Goal: Task Accomplishment & Management: Manage account settings

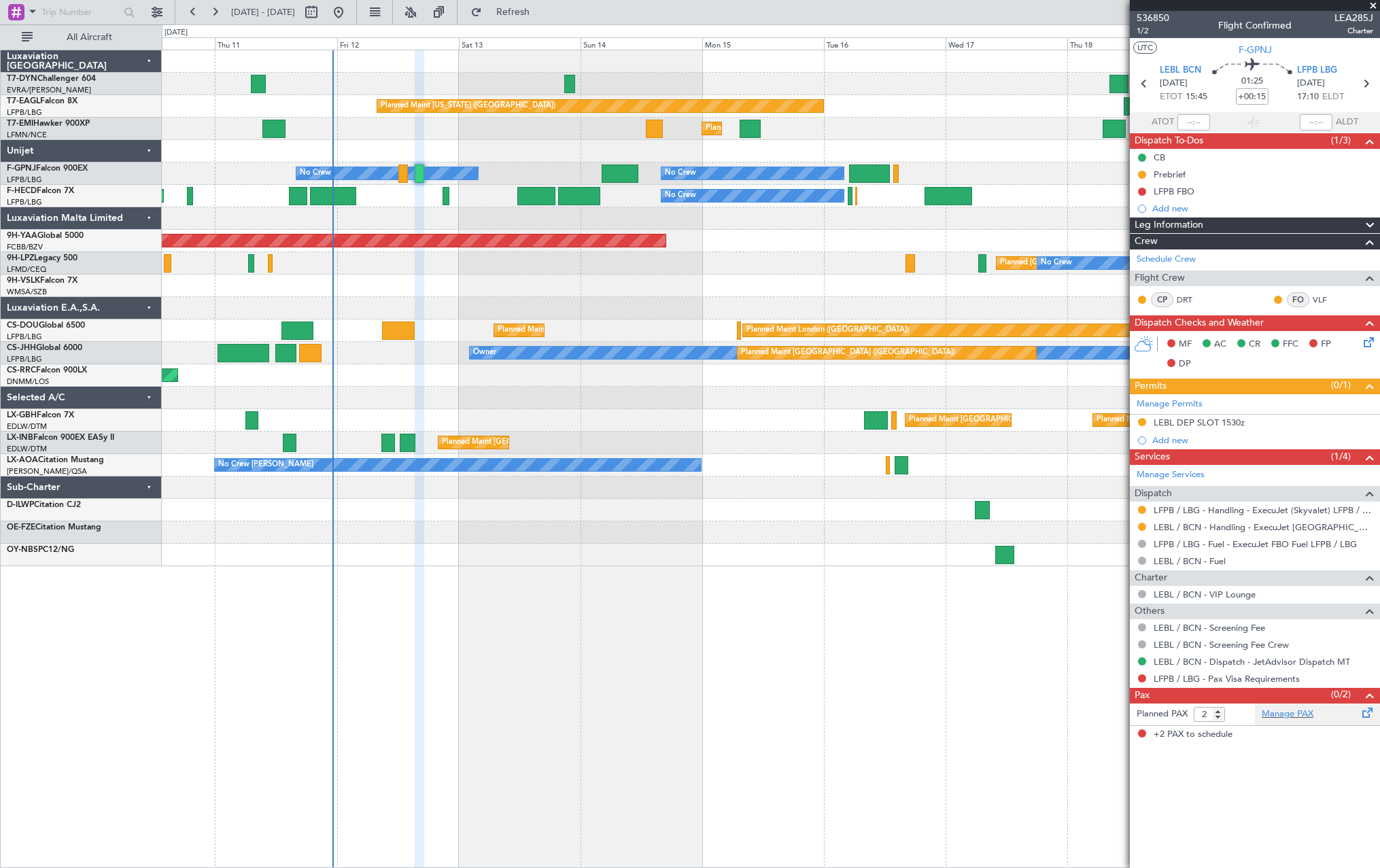
click at [1325, 716] on div "Manage PAX" at bounding box center [1317, 715] width 125 height 21
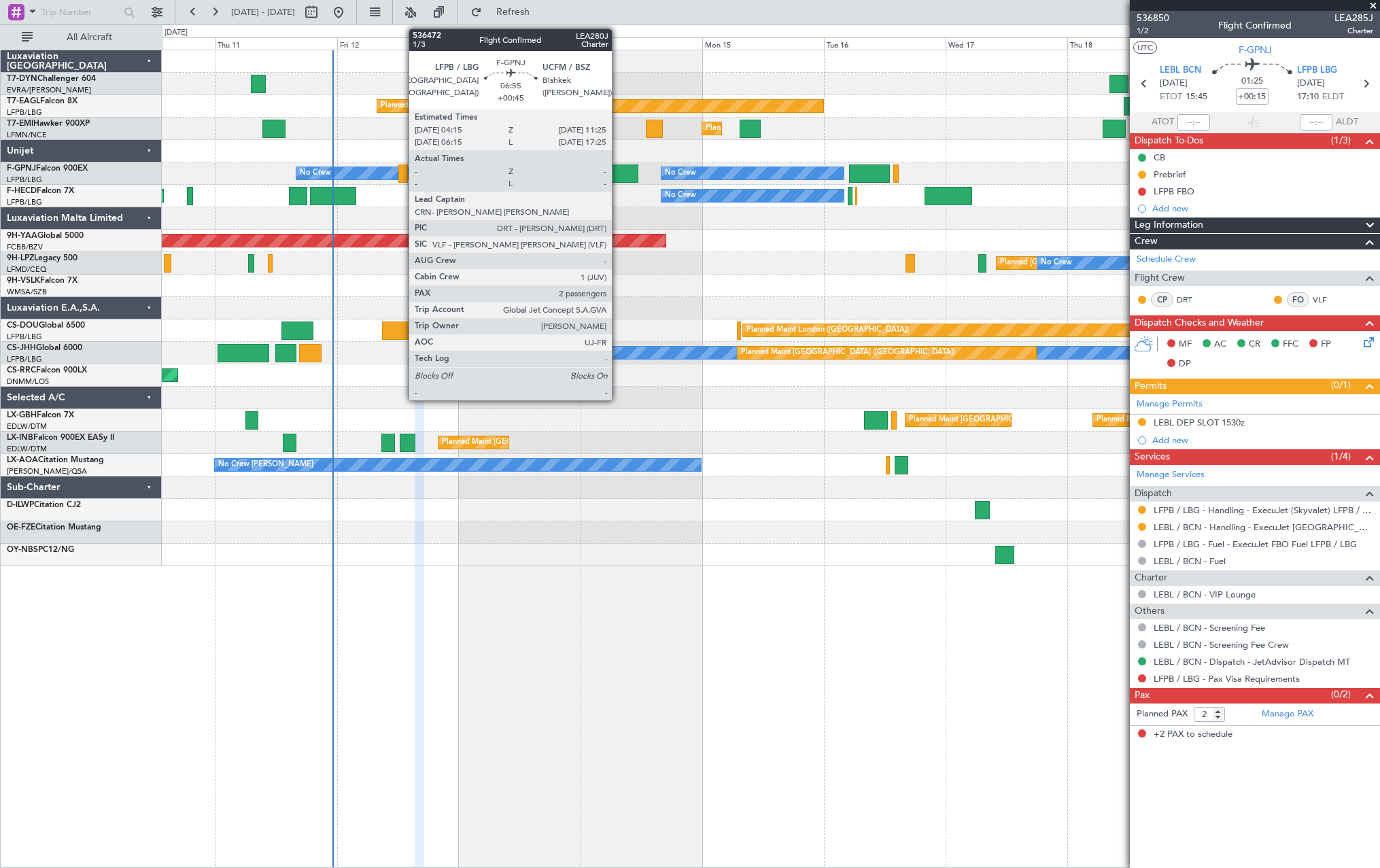
click at [618, 171] on div at bounding box center [620, 174] width 37 height 18
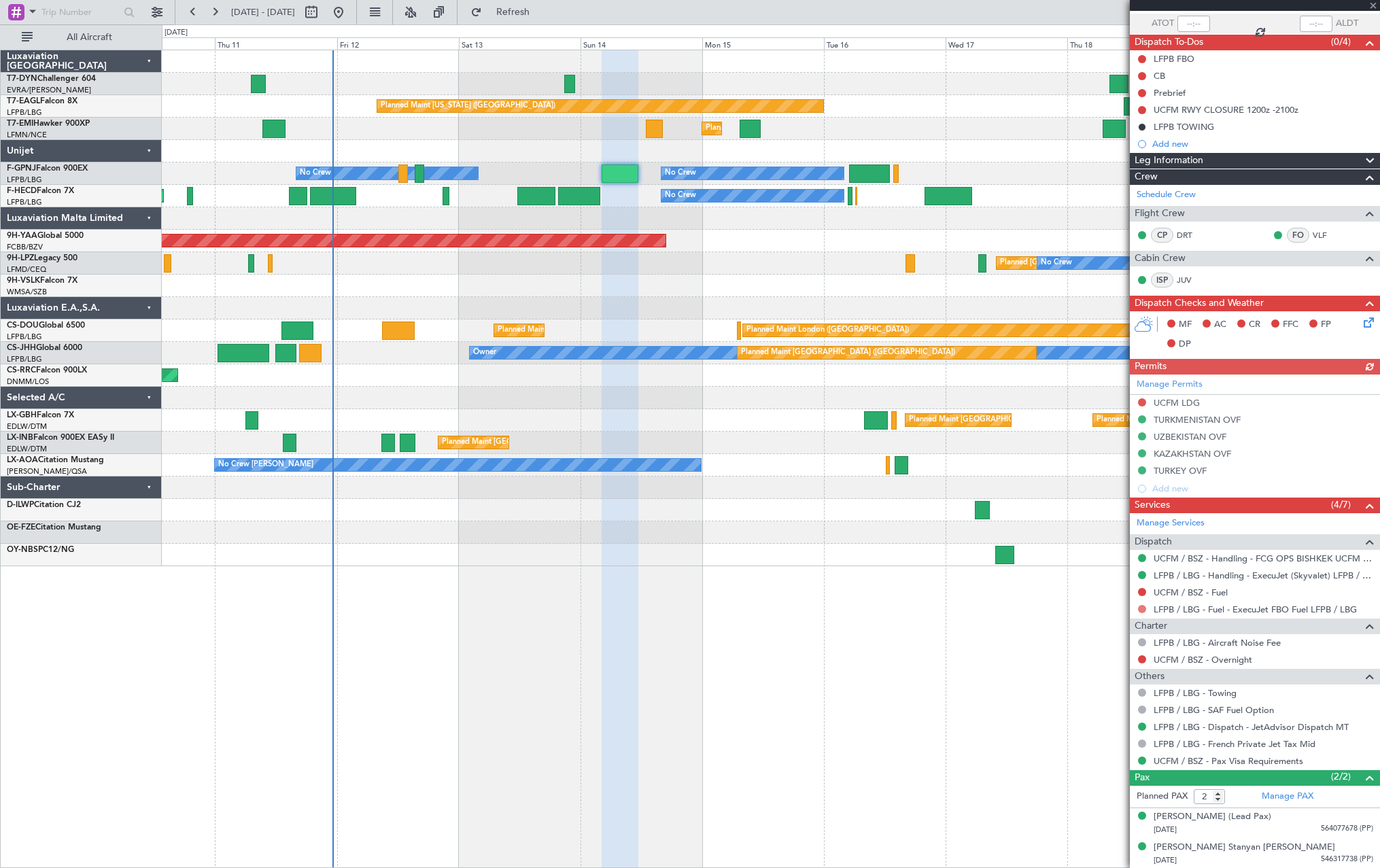
scroll to position [99, 0]
click at [1271, 813] on div "[PERSON_NAME] (Lead Pax)" at bounding box center [1213, 816] width 118 height 13
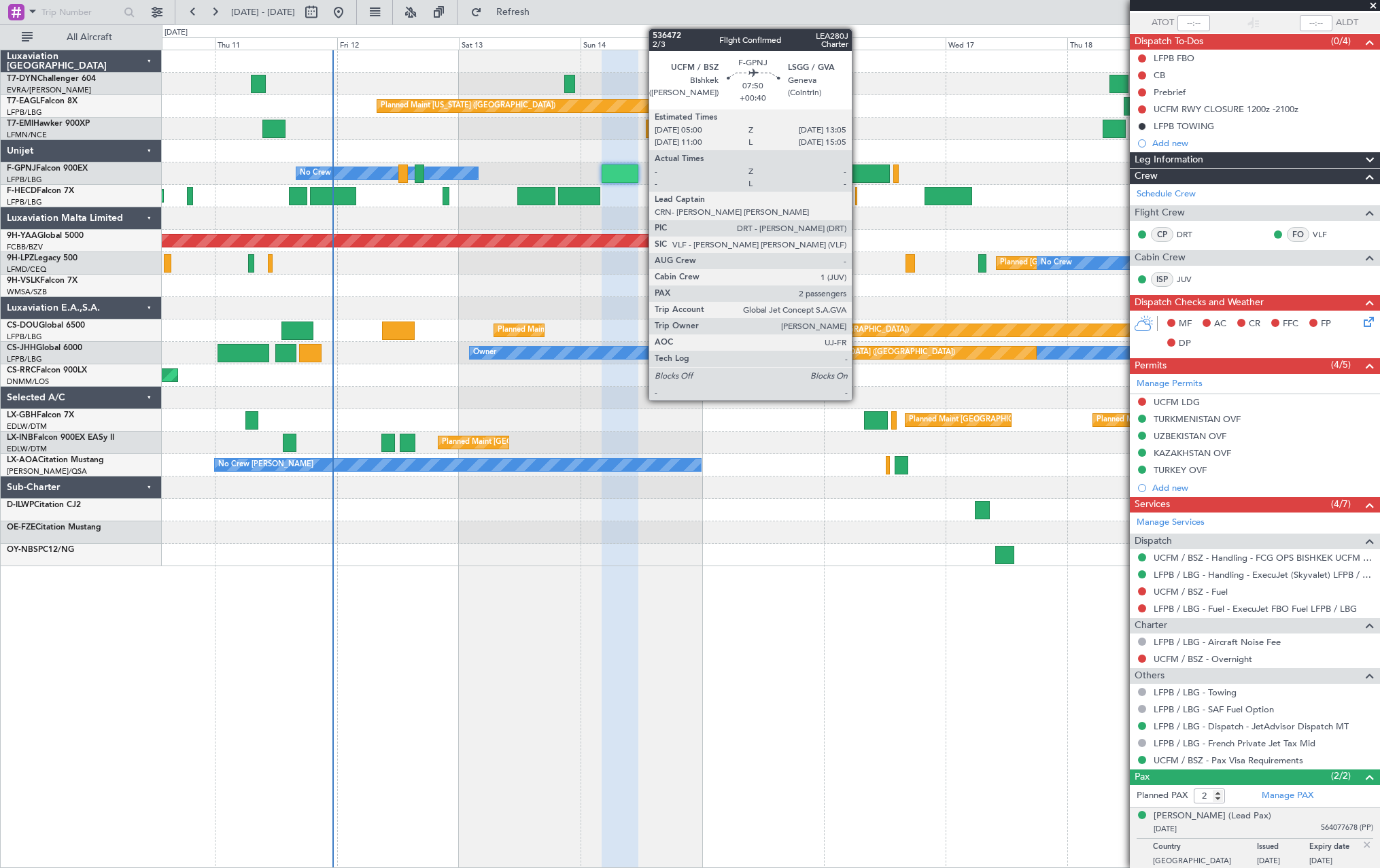
click at [858, 170] on div at bounding box center [870, 174] width 41 height 18
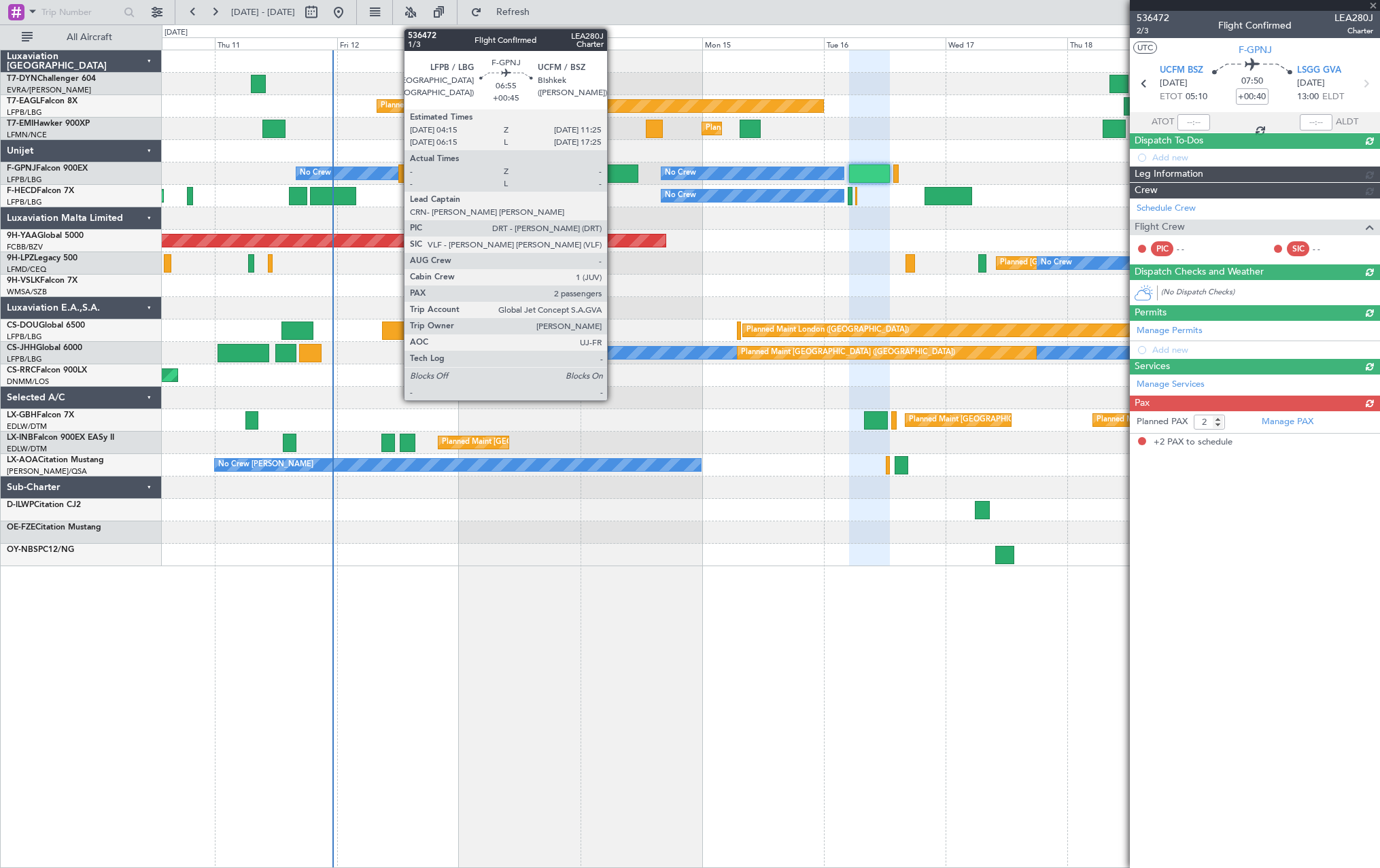
scroll to position [0, 0]
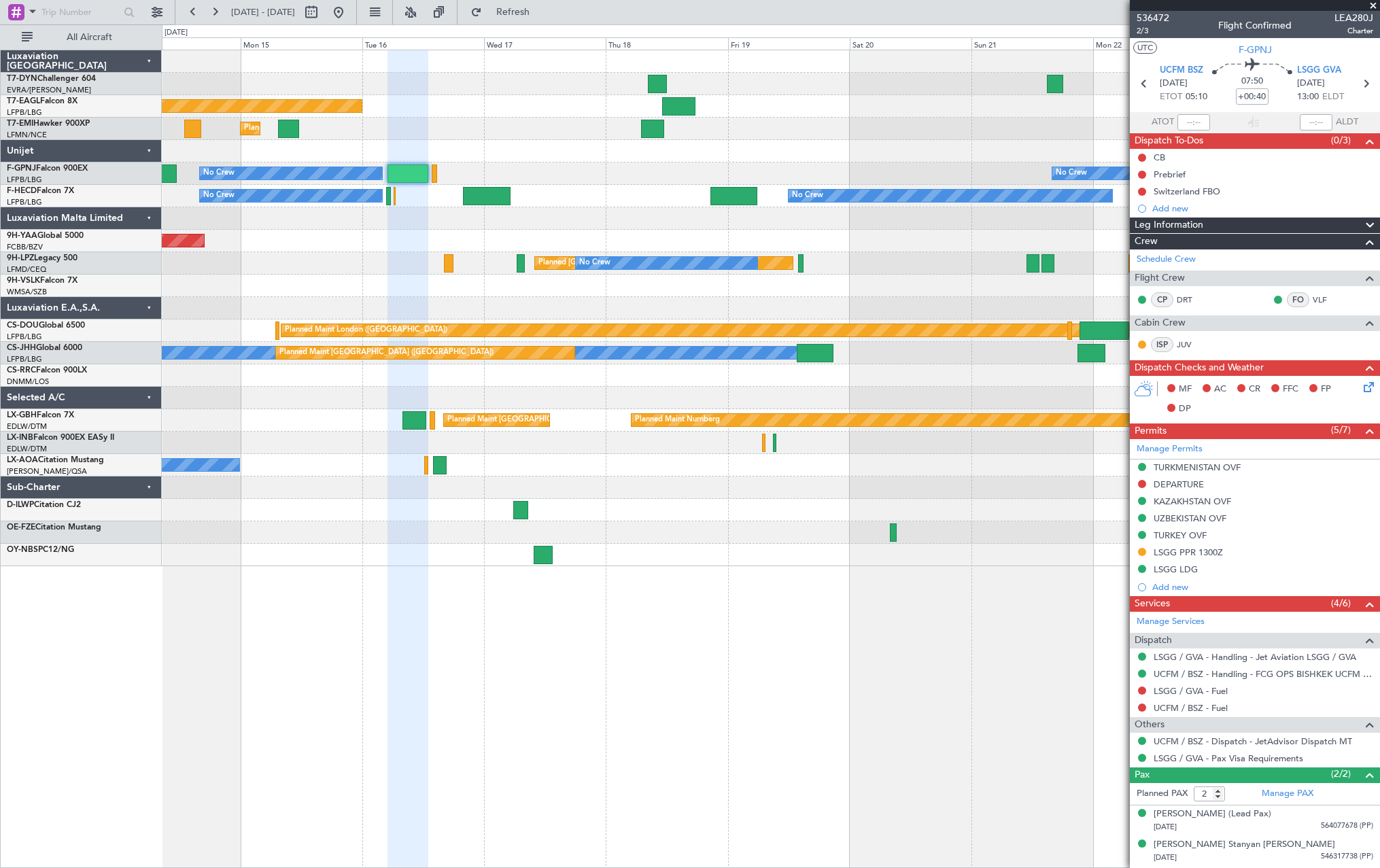
click at [301, 289] on div at bounding box center [770, 285] width 1218 height 22
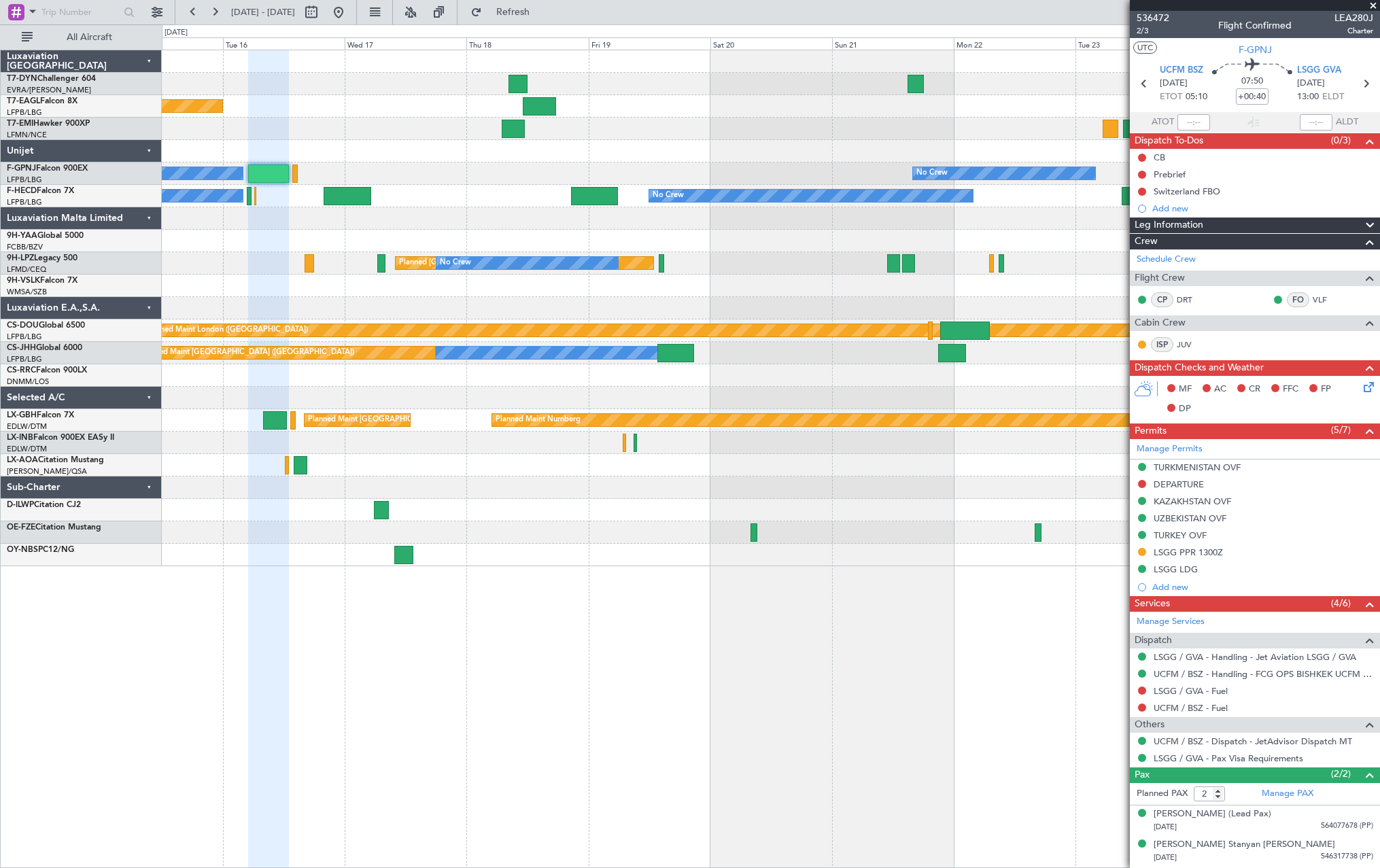
click at [281, 286] on div at bounding box center [770, 285] width 1218 height 22
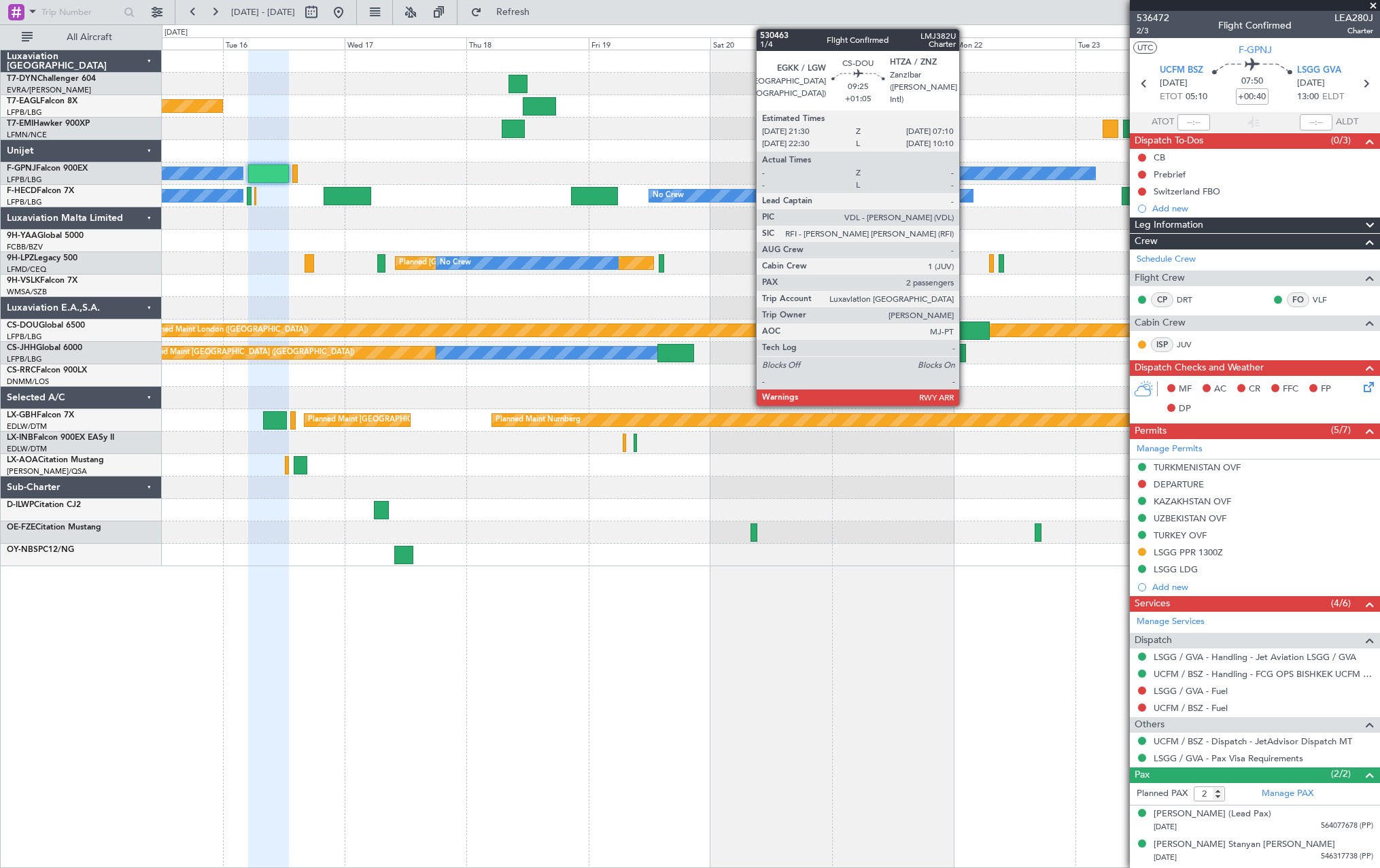
click at [965, 328] on div at bounding box center [965, 331] width 49 height 18
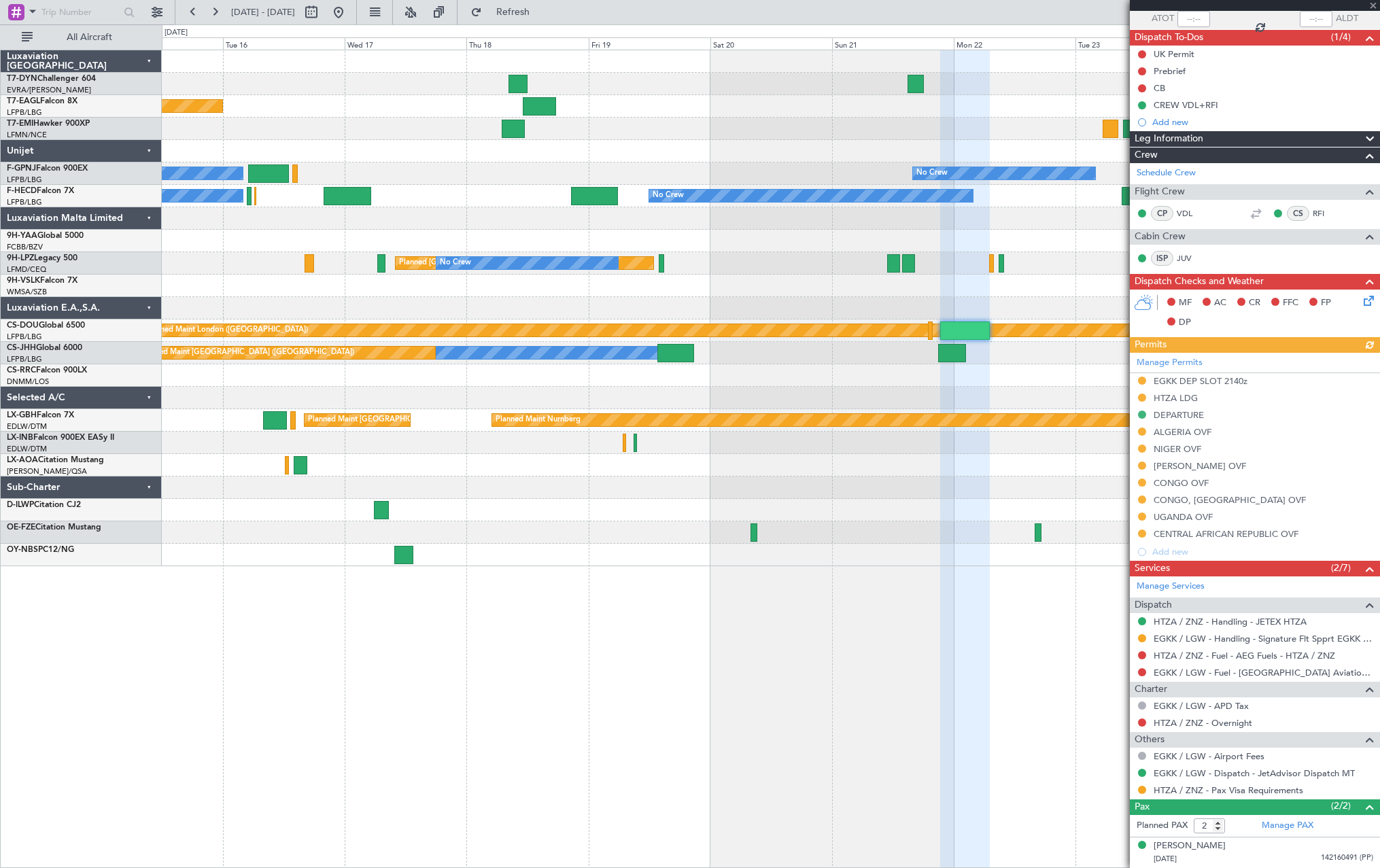
scroll to position [134, 0]
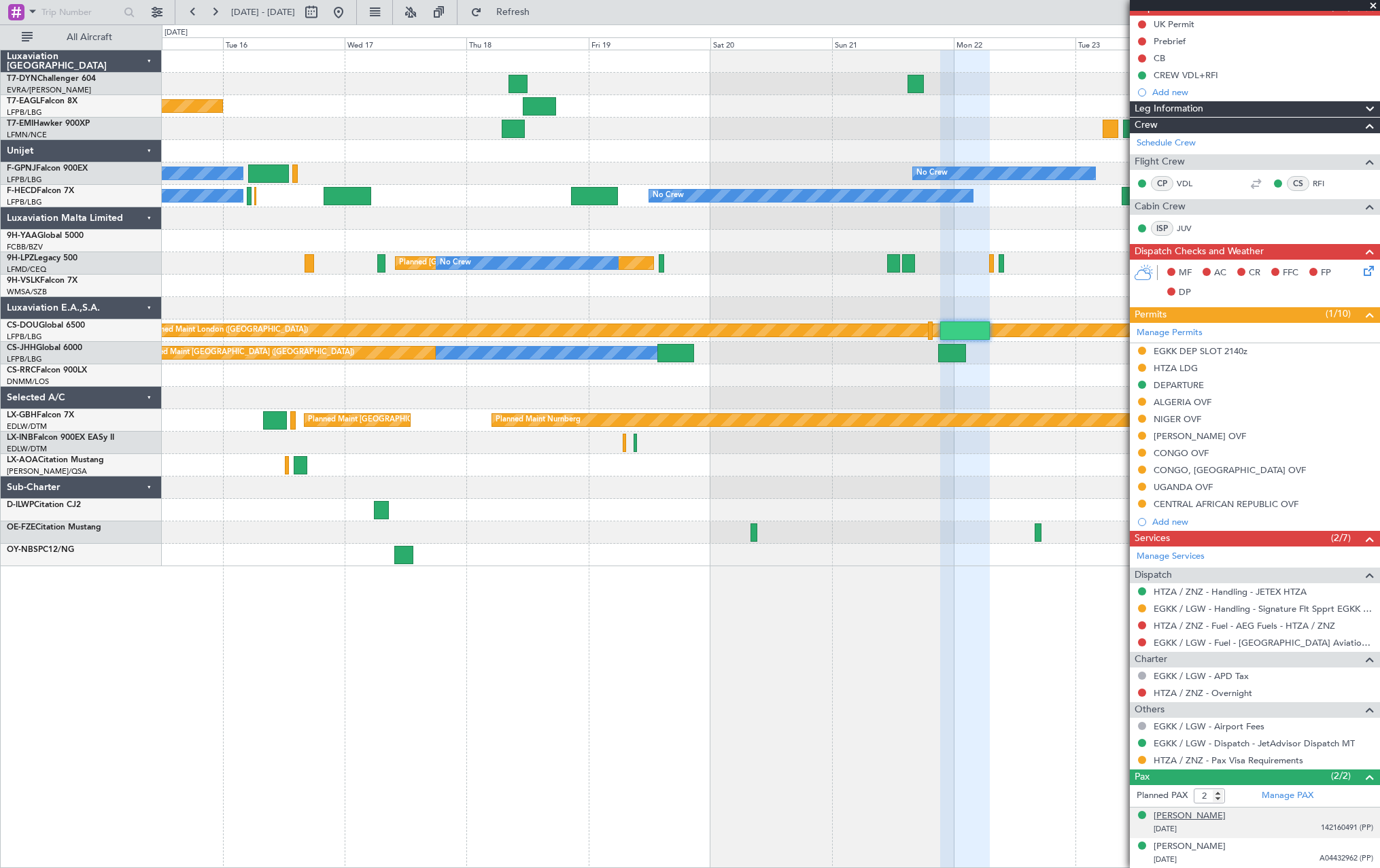
click at [1199, 817] on div "[PERSON_NAME]" at bounding box center [1190, 816] width 72 height 13
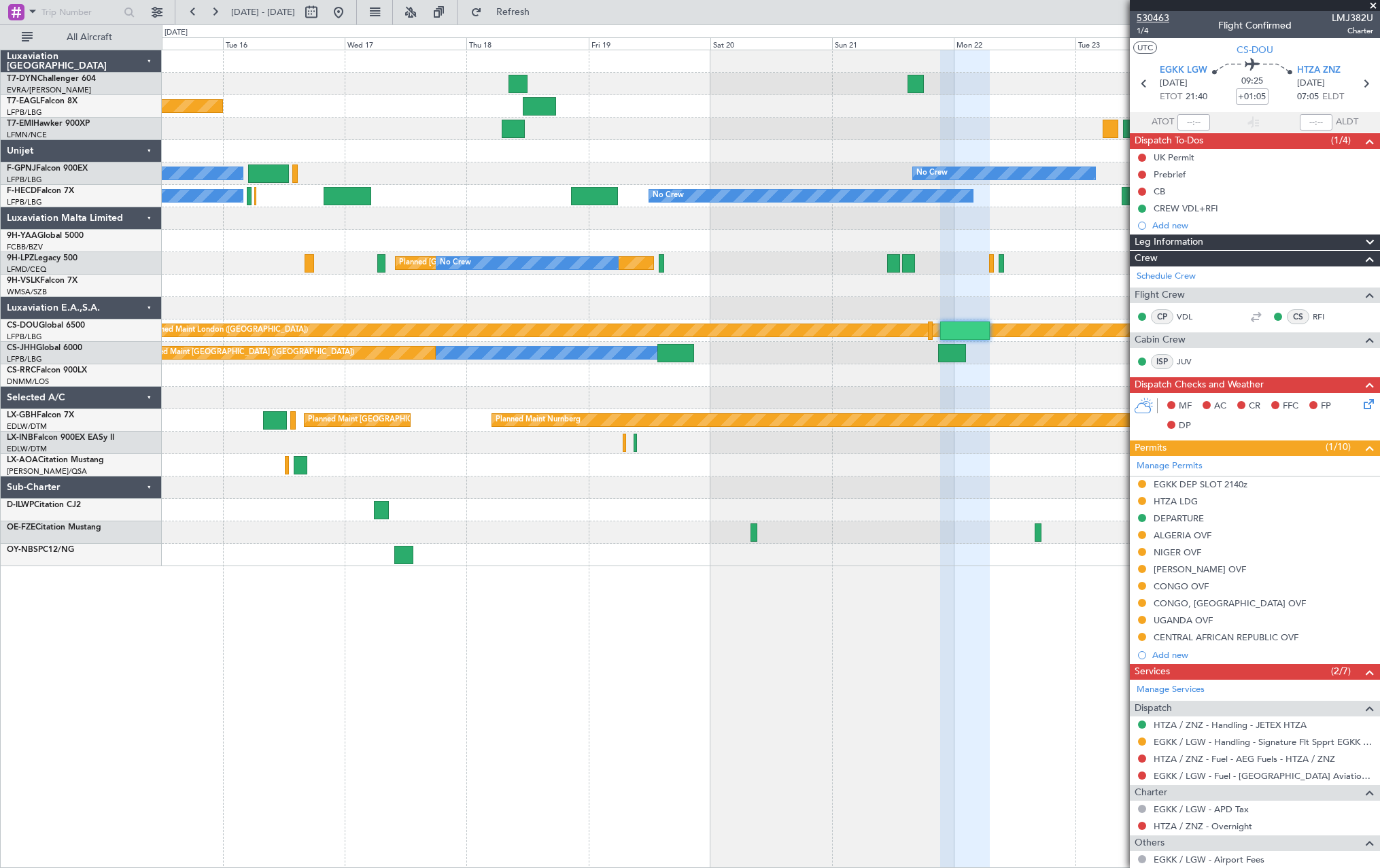
click at [1152, 25] on span "530463" at bounding box center [1153, 17] width 33 height 14
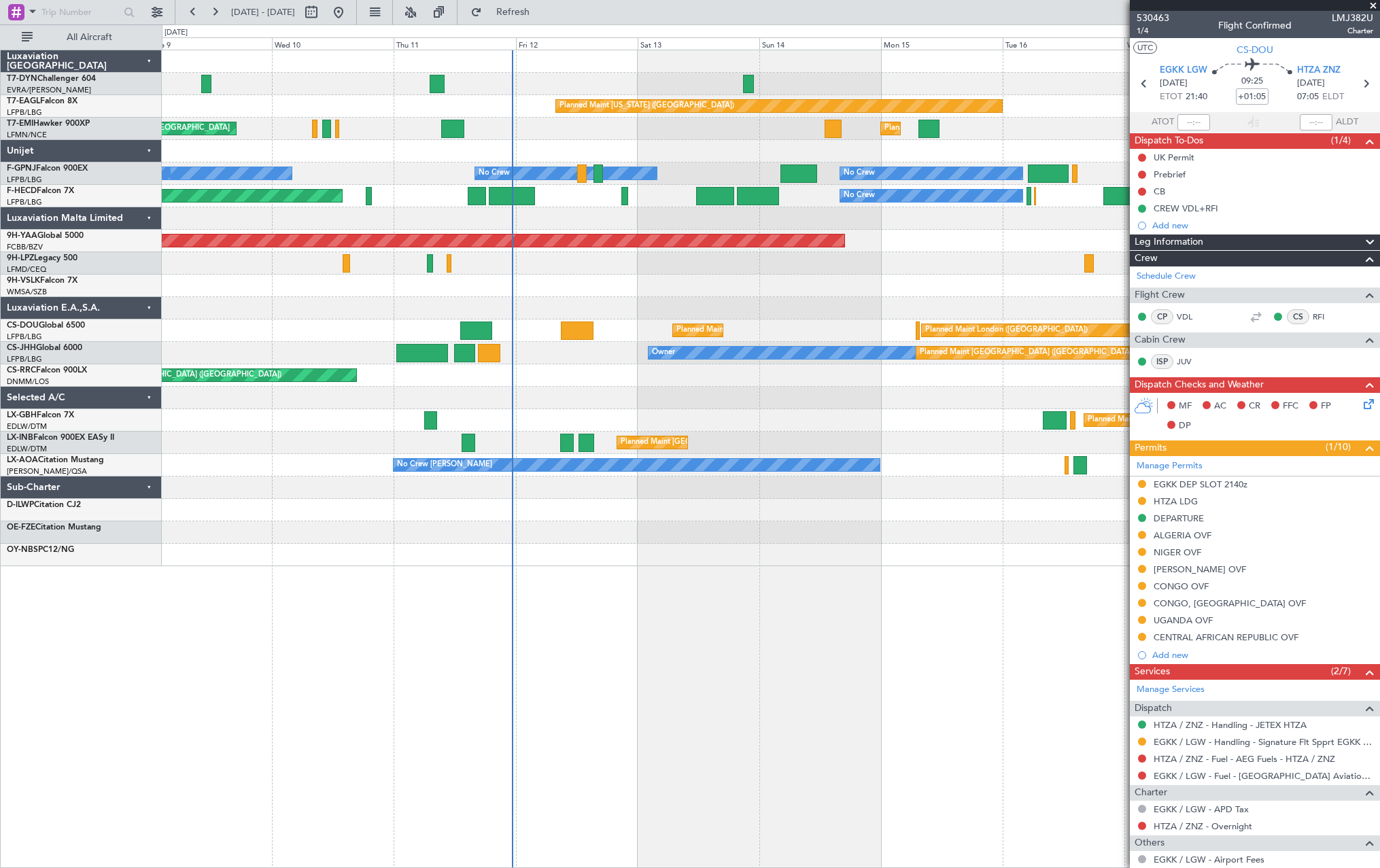
click at [1075, 214] on div "Planned Maint [US_STATE] ([GEOGRAPHIC_DATA]) Planned Maint [GEOGRAPHIC_DATA] Pl…" at bounding box center [770, 308] width 1218 height 516
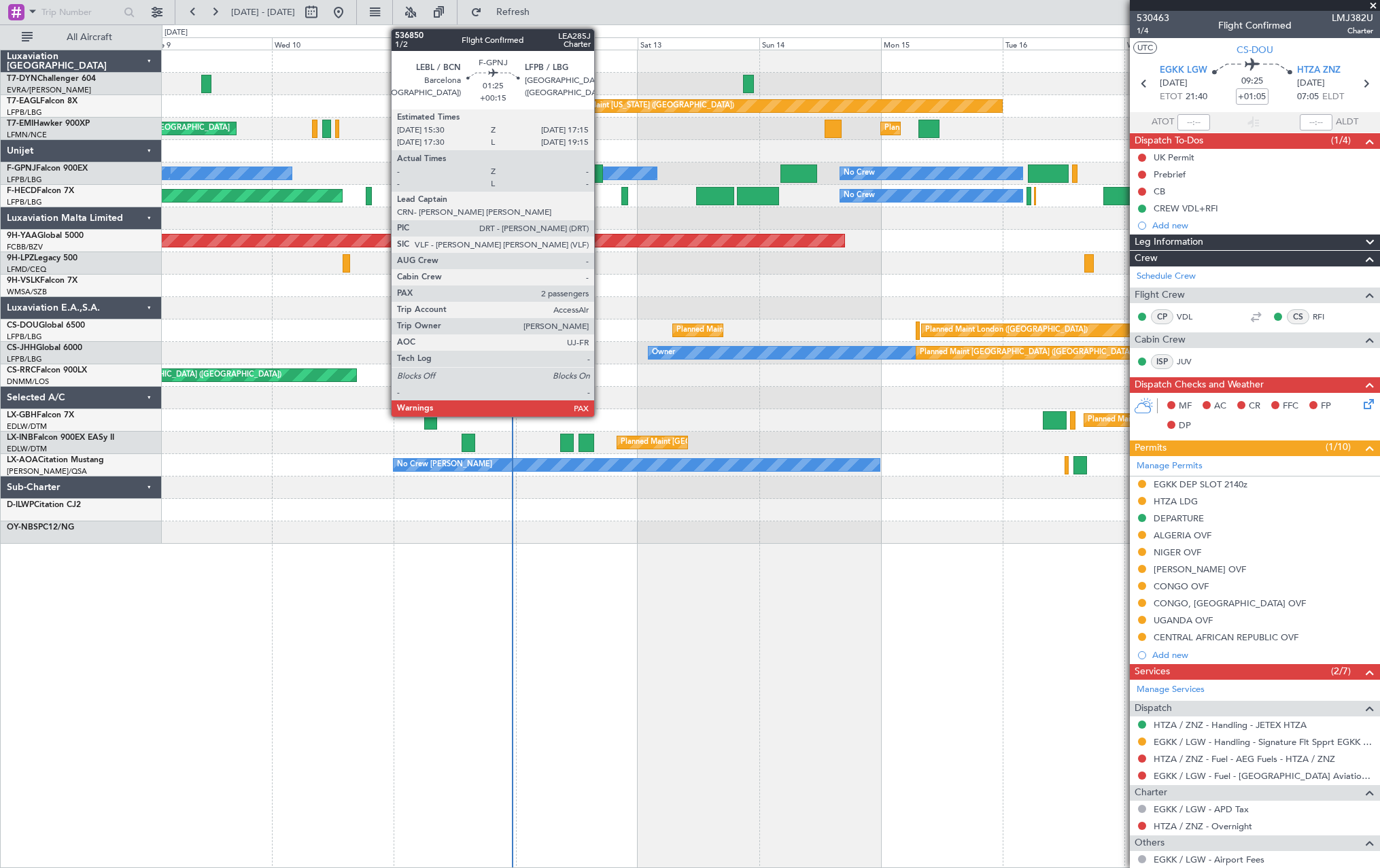
click at [601, 174] on div at bounding box center [598, 174] width 10 height 18
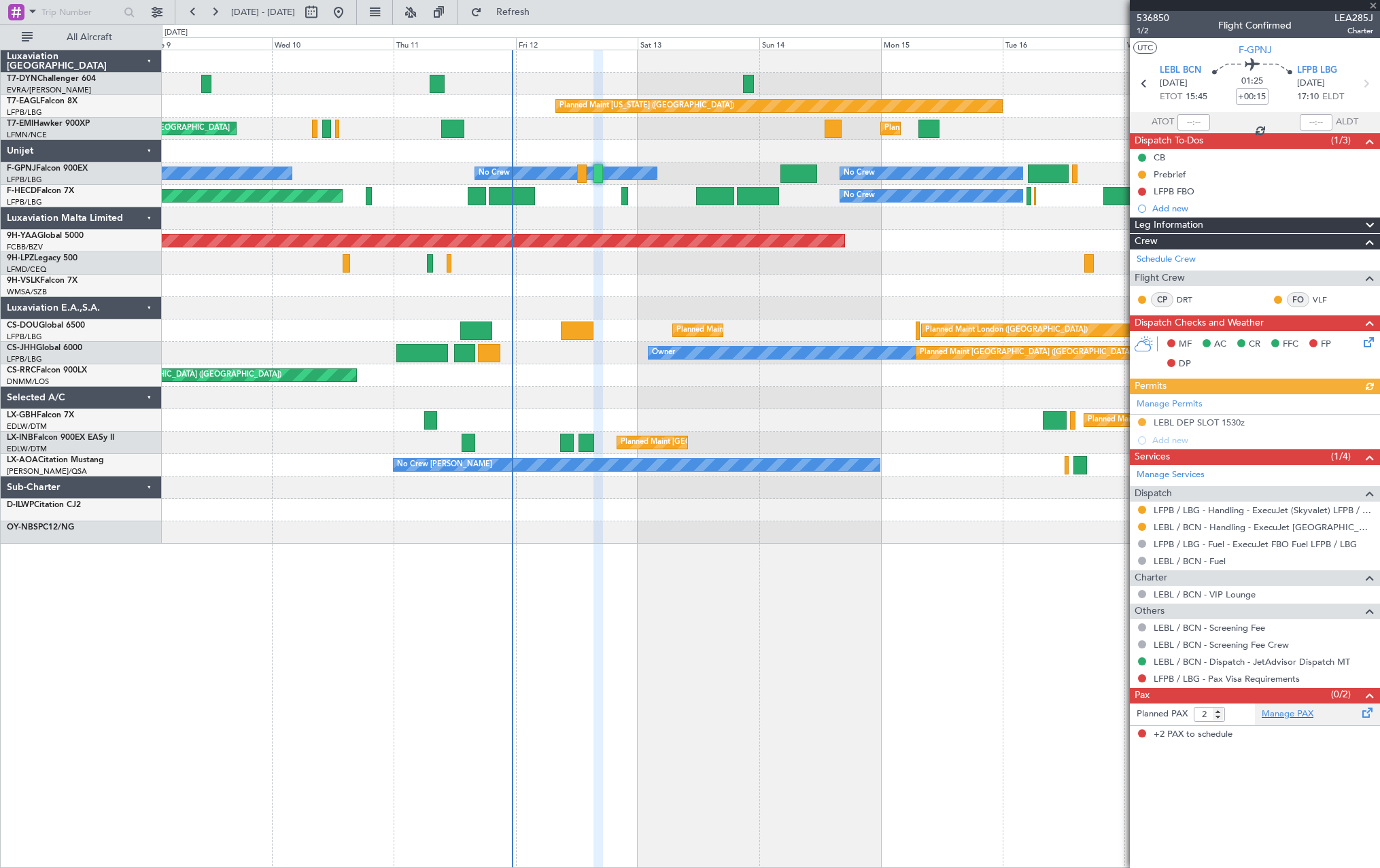
click at [1340, 719] on div "Manage PAX" at bounding box center [1317, 715] width 125 height 21
click at [541, 14] on span "Refresh" at bounding box center [513, 12] width 57 height 10
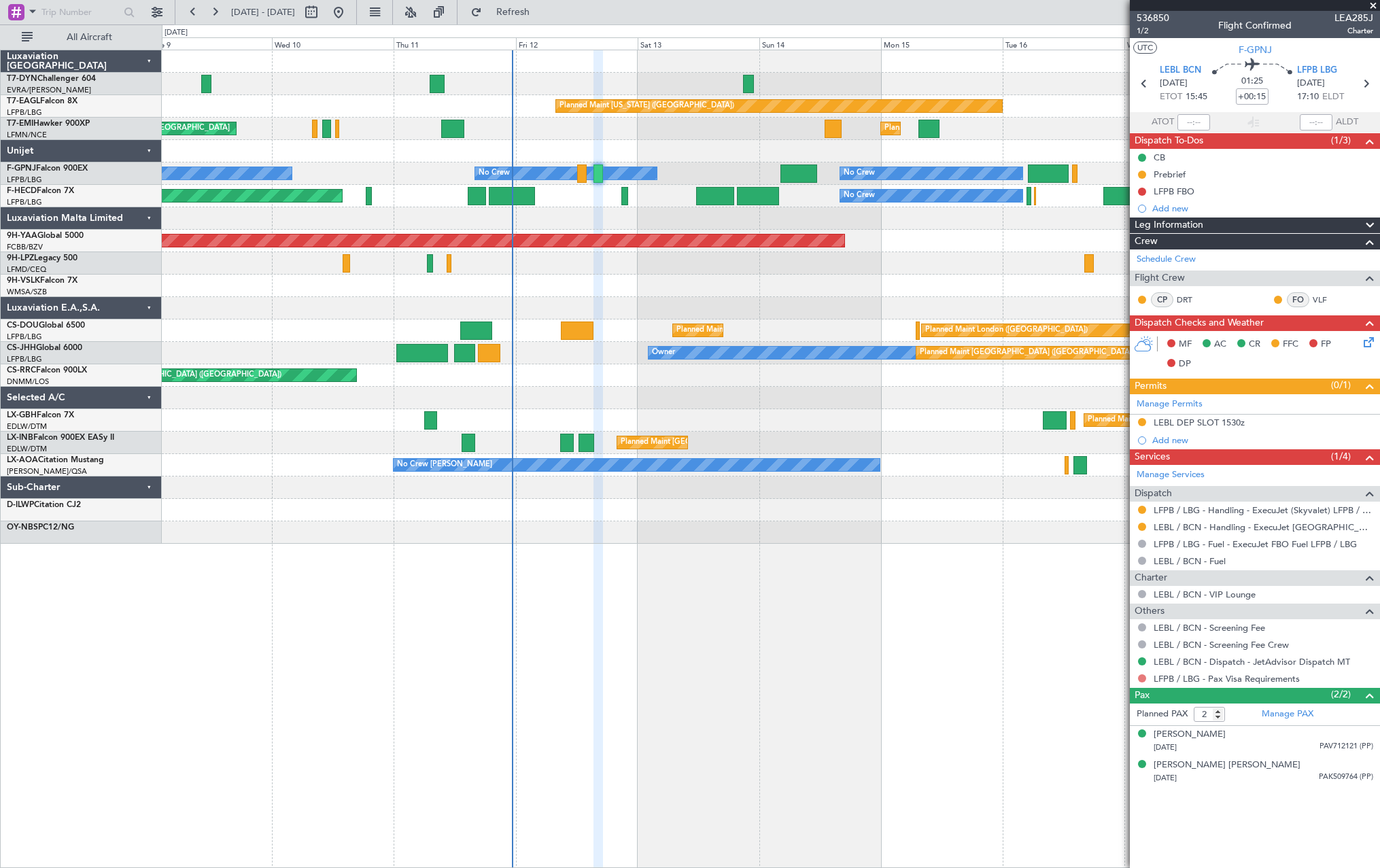
click at [1144, 681] on button at bounding box center [1143, 678] width 8 height 8
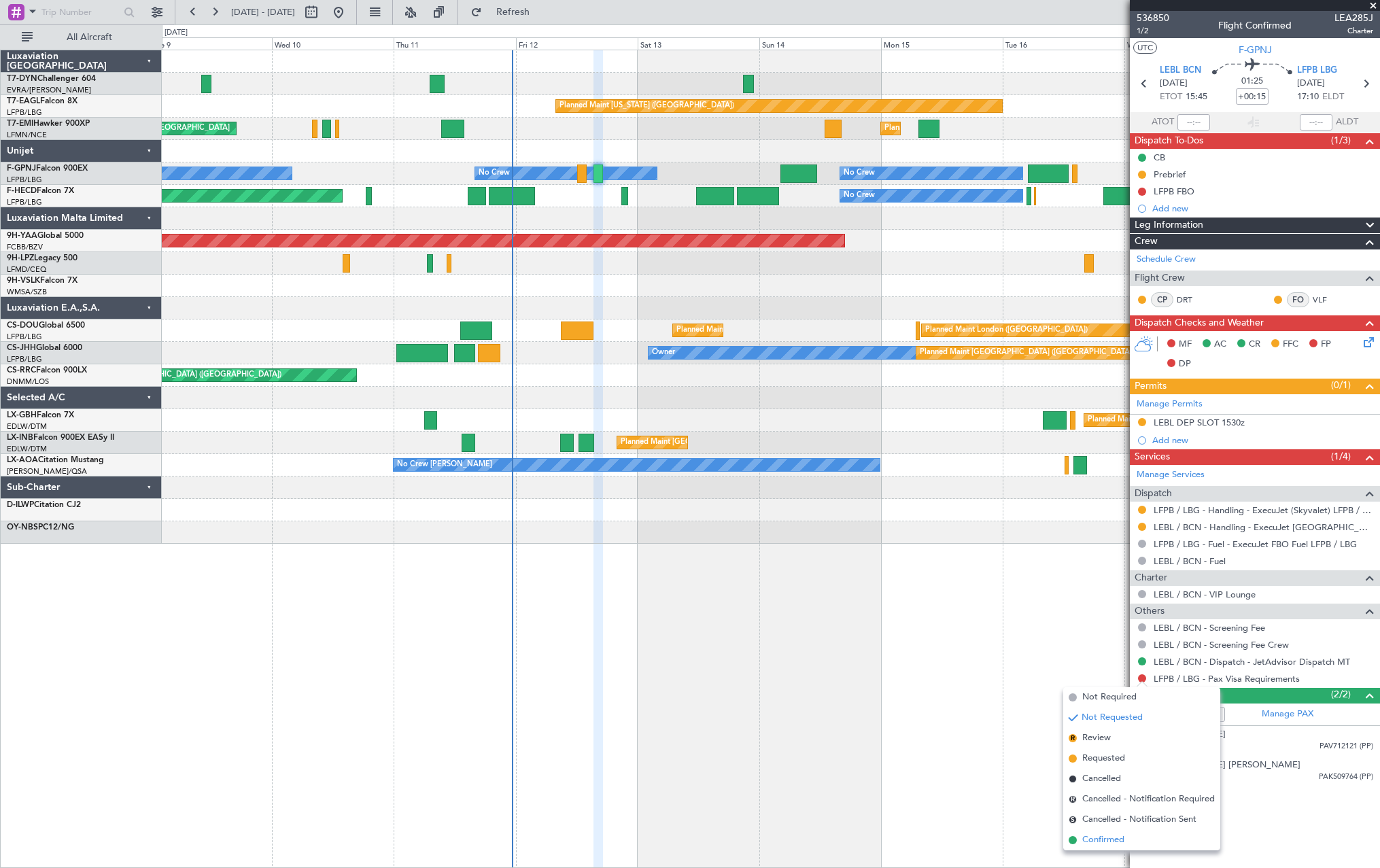
click at [1073, 842] on span at bounding box center [1073, 840] width 8 height 8
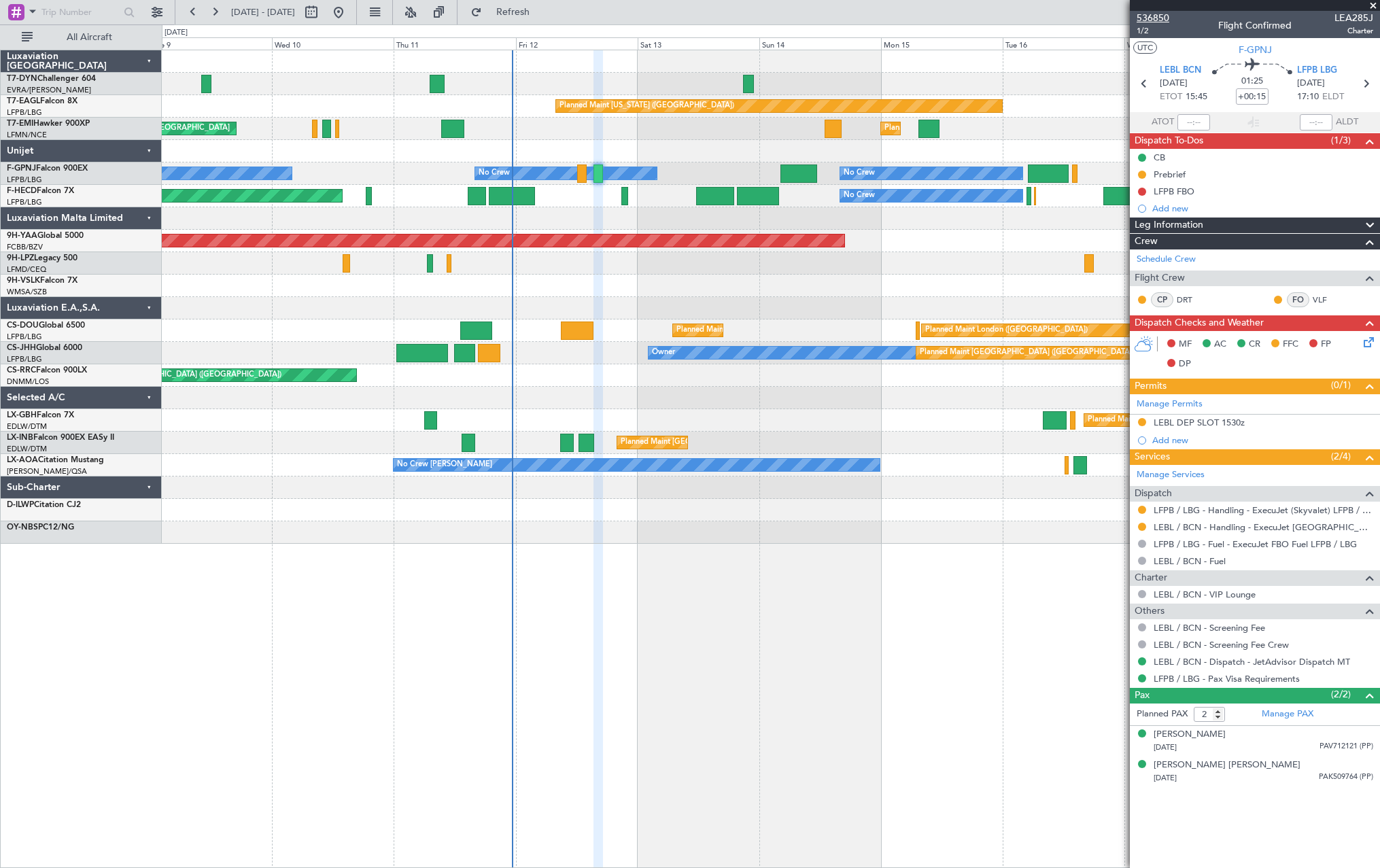
click at [1143, 21] on span "536850" at bounding box center [1153, 17] width 33 height 14
click at [539, 9] on span "Refresh" at bounding box center [513, 12] width 57 height 10
click at [1298, 777] on div "[DATE] PAK509764 (PP)" at bounding box center [1264, 778] width 219 height 13
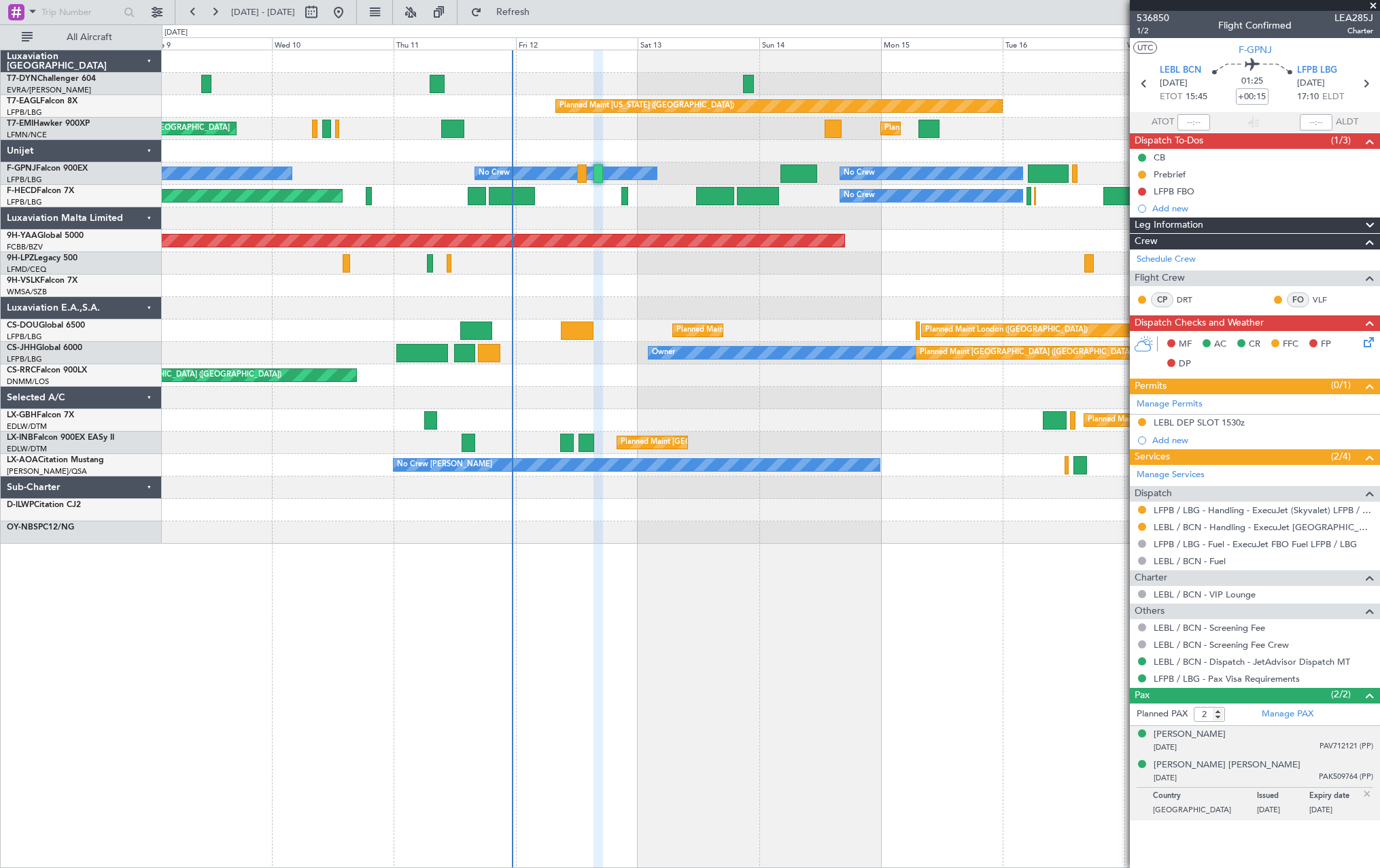
click at [1298, 741] on div "[DATE] PAV712121 (PP)" at bounding box center [1264, 748] width 219 height 13
click at [1298, 799] on div "[PERSON_NAME] [PERSON_NAME] [DATE] PAK509764 (PP)" at bounding box center [1264, 805] width 219 height 26
click at [1203, 766] on div "[PERSON_NAME] [PERSON_NAME]" at bounding box center [1227, 765] width 147 height 13
click at [542, 17] on span "Refresh" at bounding box center [513, 12] width 57 height 10
click at [542, 7] on span "Refresh" at bounding box center [513, 12] width 57 height 10
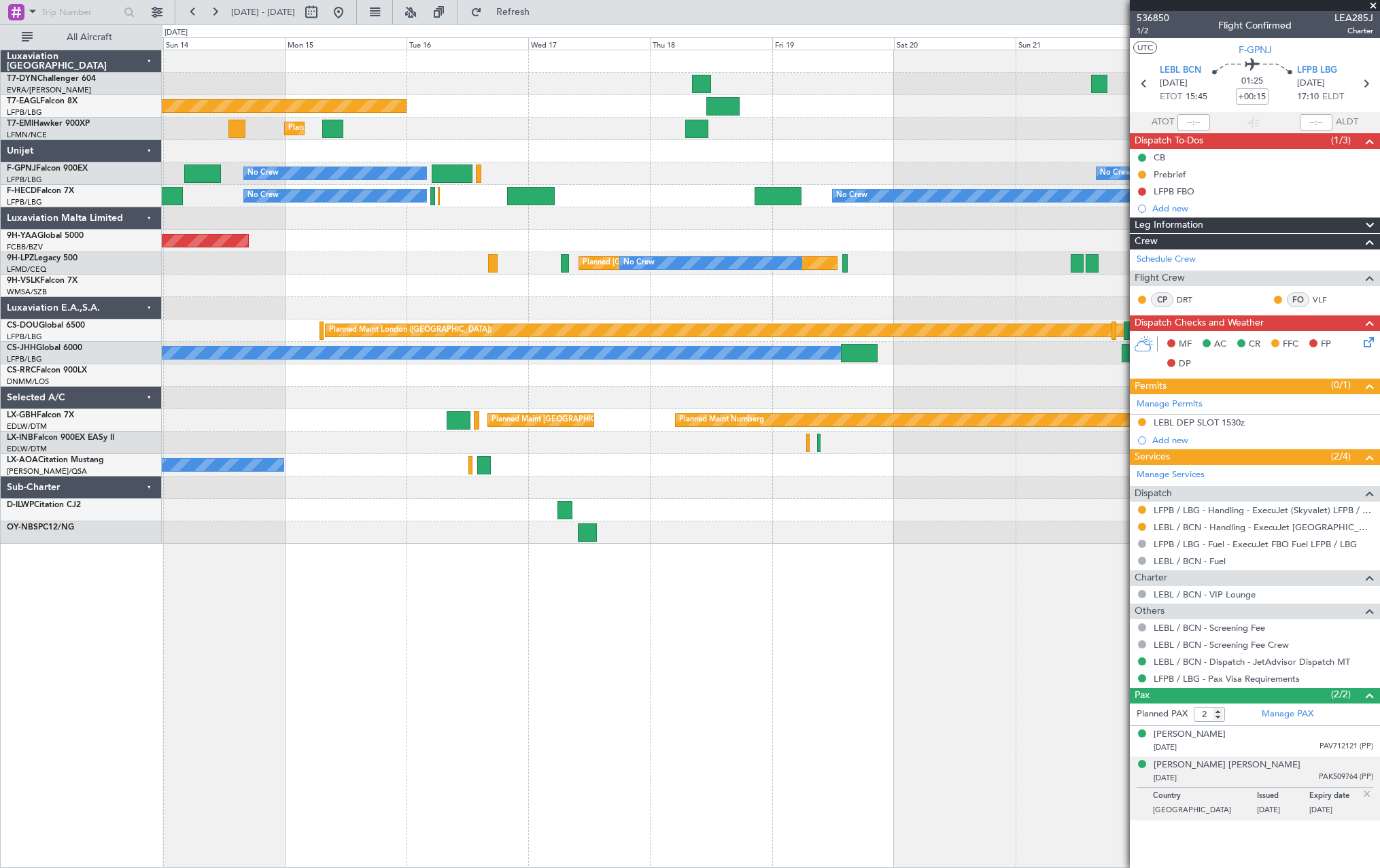
click at [397, 95] on div at bounding box center [770, 83] width 1218 height 22
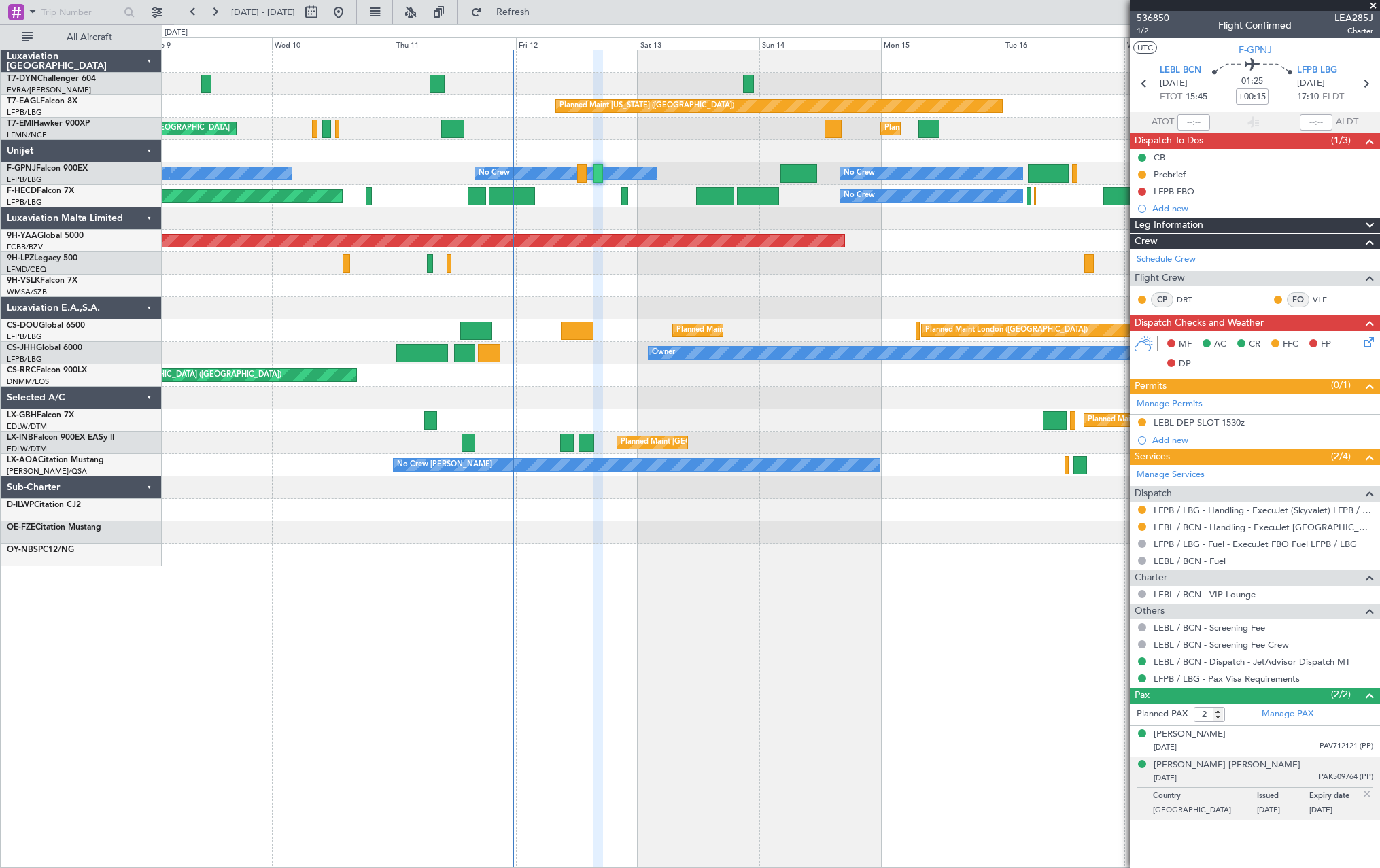
click at [942, 252] on div "Planned Maint [US_STATE] ([GEOGRAPHIC_DATA]) Planned Maint [GEOGRAPHIC_DATA] Pl…" at bounding box center [770, 308] width 1218 height 516
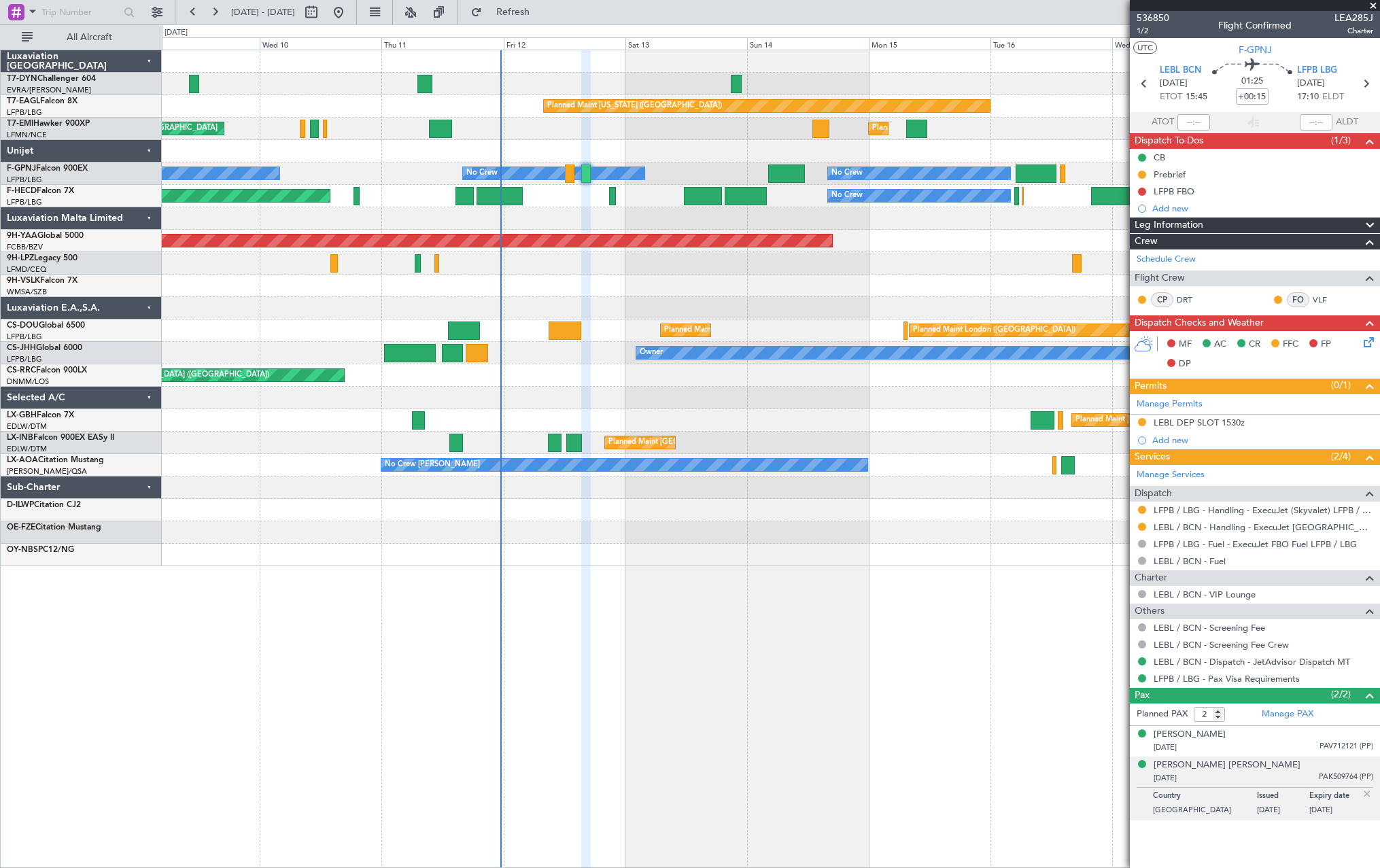
click at [475, 315] on div at bounding box center [770, 307] width 1218 height 22
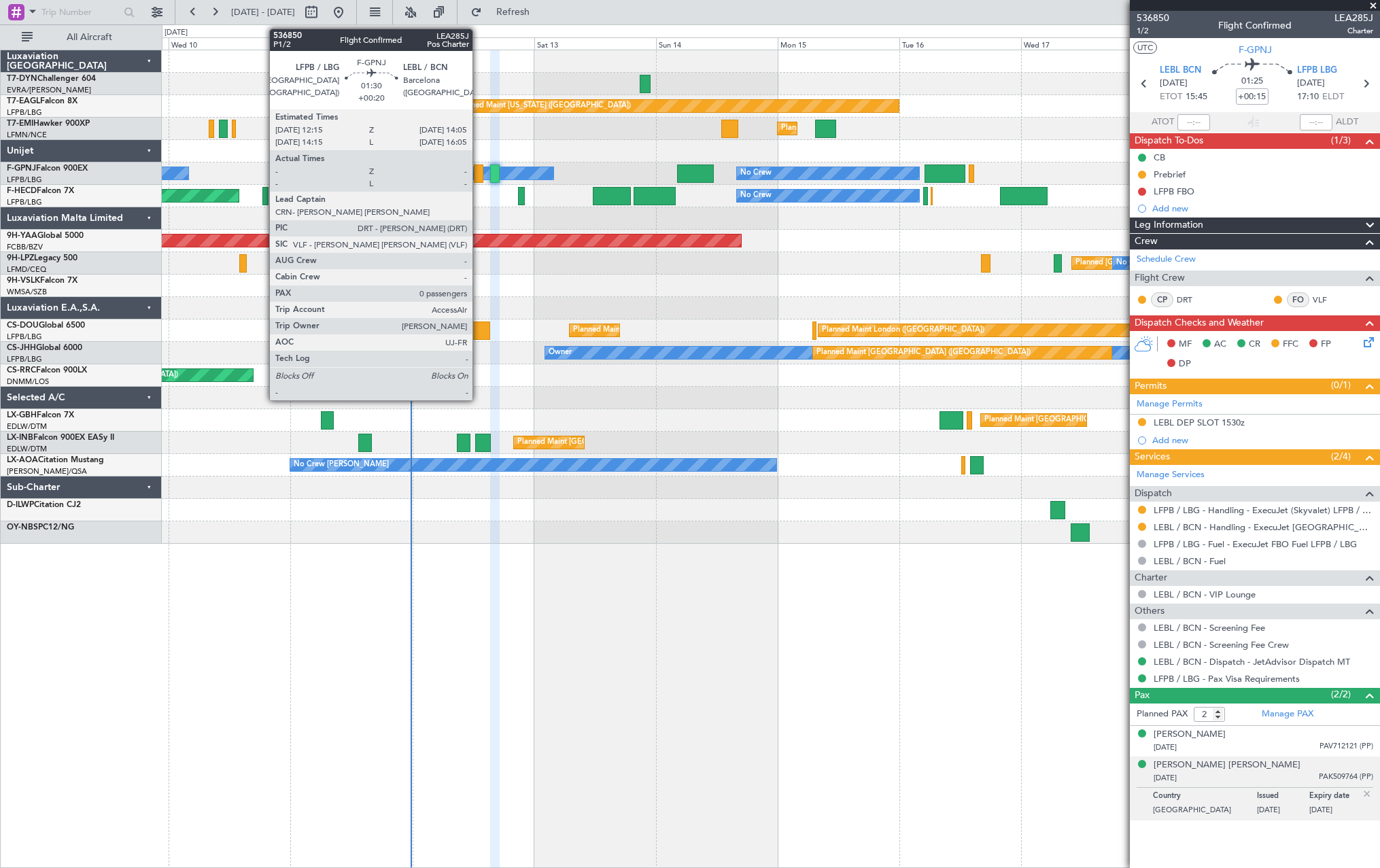
click at [479, 168] on div at bounding box center [479, 174] width 10 height 18
type input "+00:20"
type input "0"
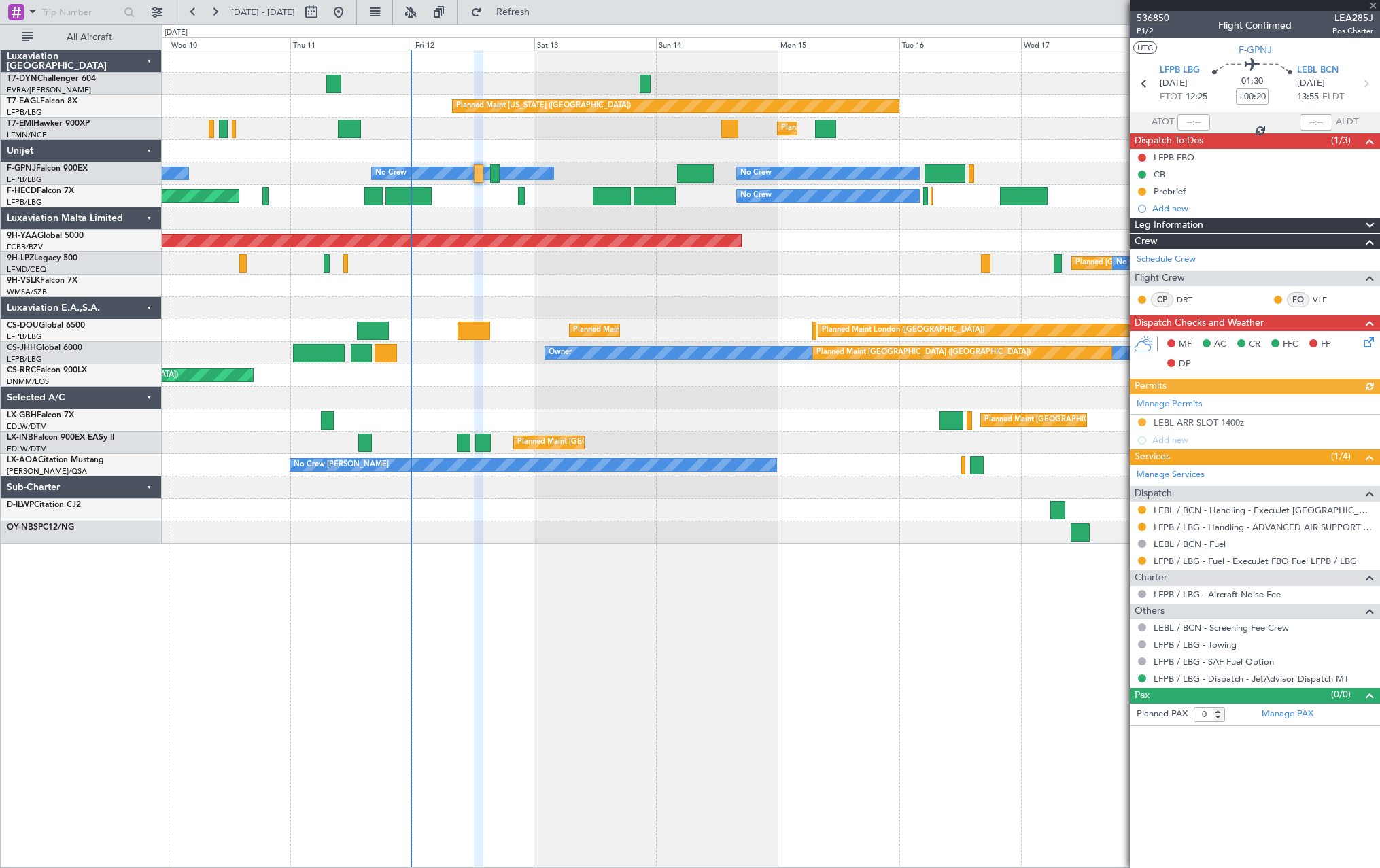
click at [1149, 26] on mat-tooltip-component "Trip Number" at bounding box center [1152, 44] width 68 height 36
click at [1154, 32] on span "P1/2" at bounding box center [1153, 31] width 33 height 12
click at [1372, 338] on icon at bounding box center [1366, 340] width 11 height 11
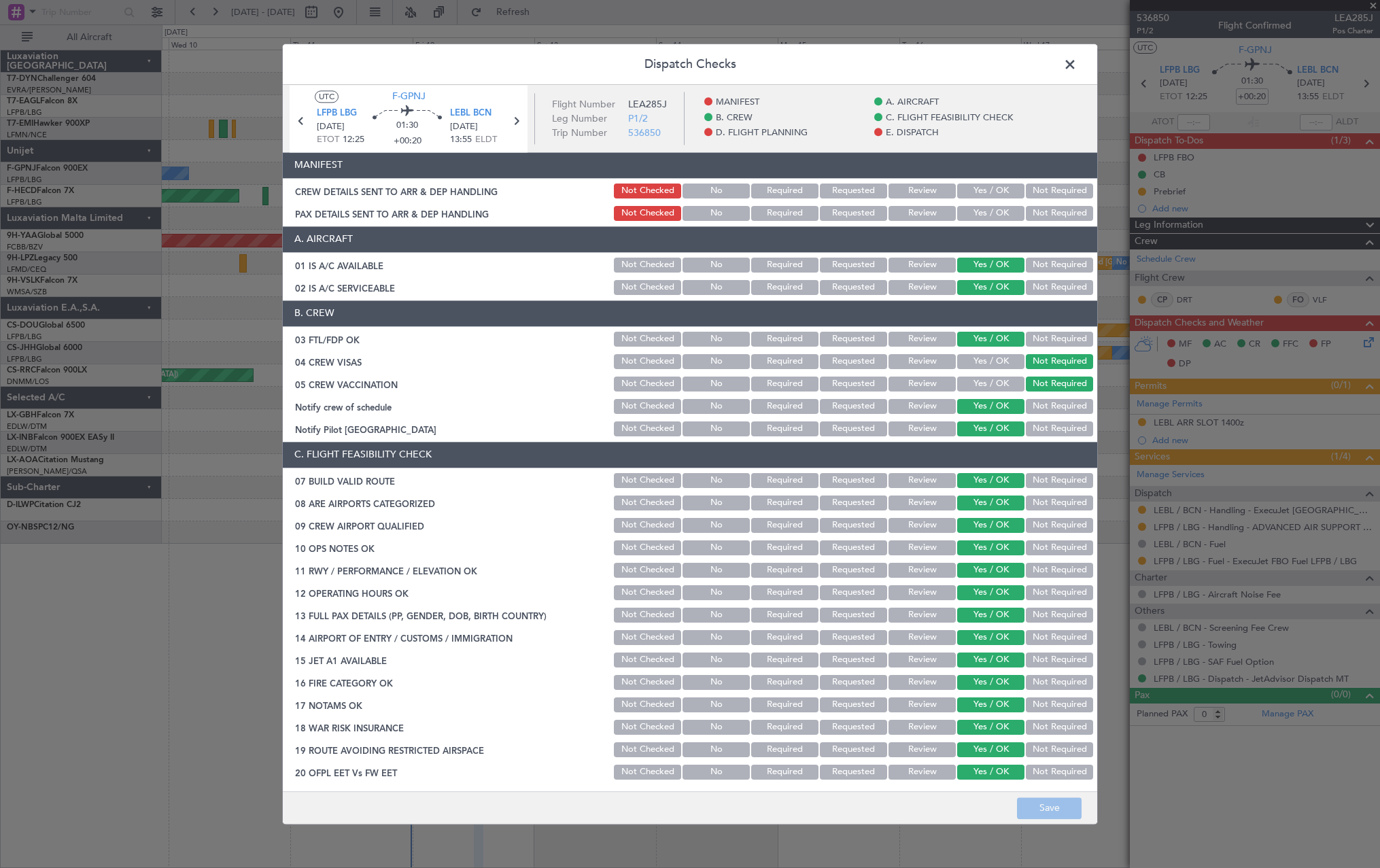
click at [975, 195] on button "Yes / OK" at bounding box center [991, 191] width 68 height 15
click at [973, 214] on button "Yes / OK" at bounding box center [991, 213] width 68 height 15
click at [1053, 813] on button "Save" at bounding box center [1049, 808] width 64 height 21
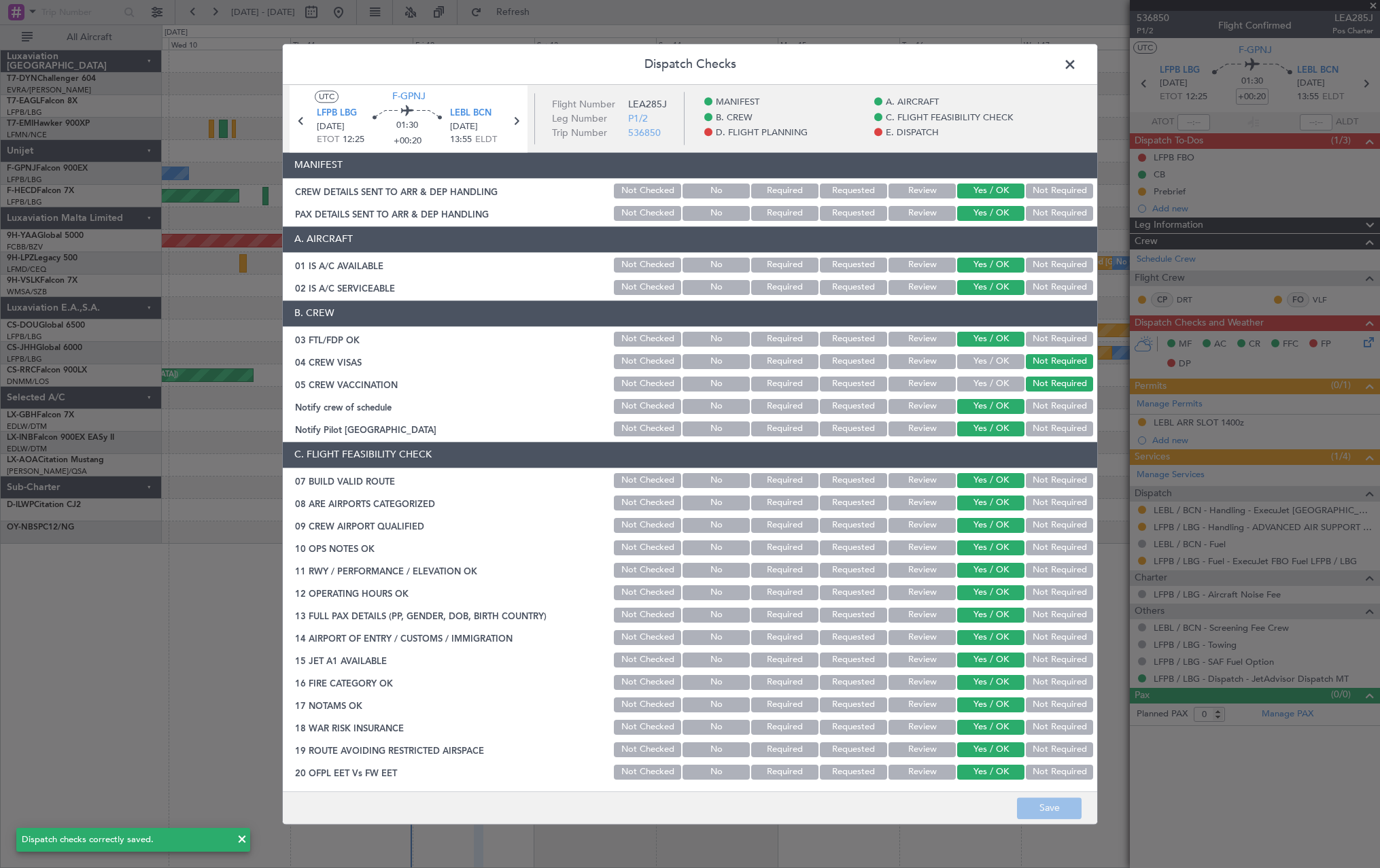
click at [1077, 68] on span at bounding box center [1077, 68] width 0 height 27
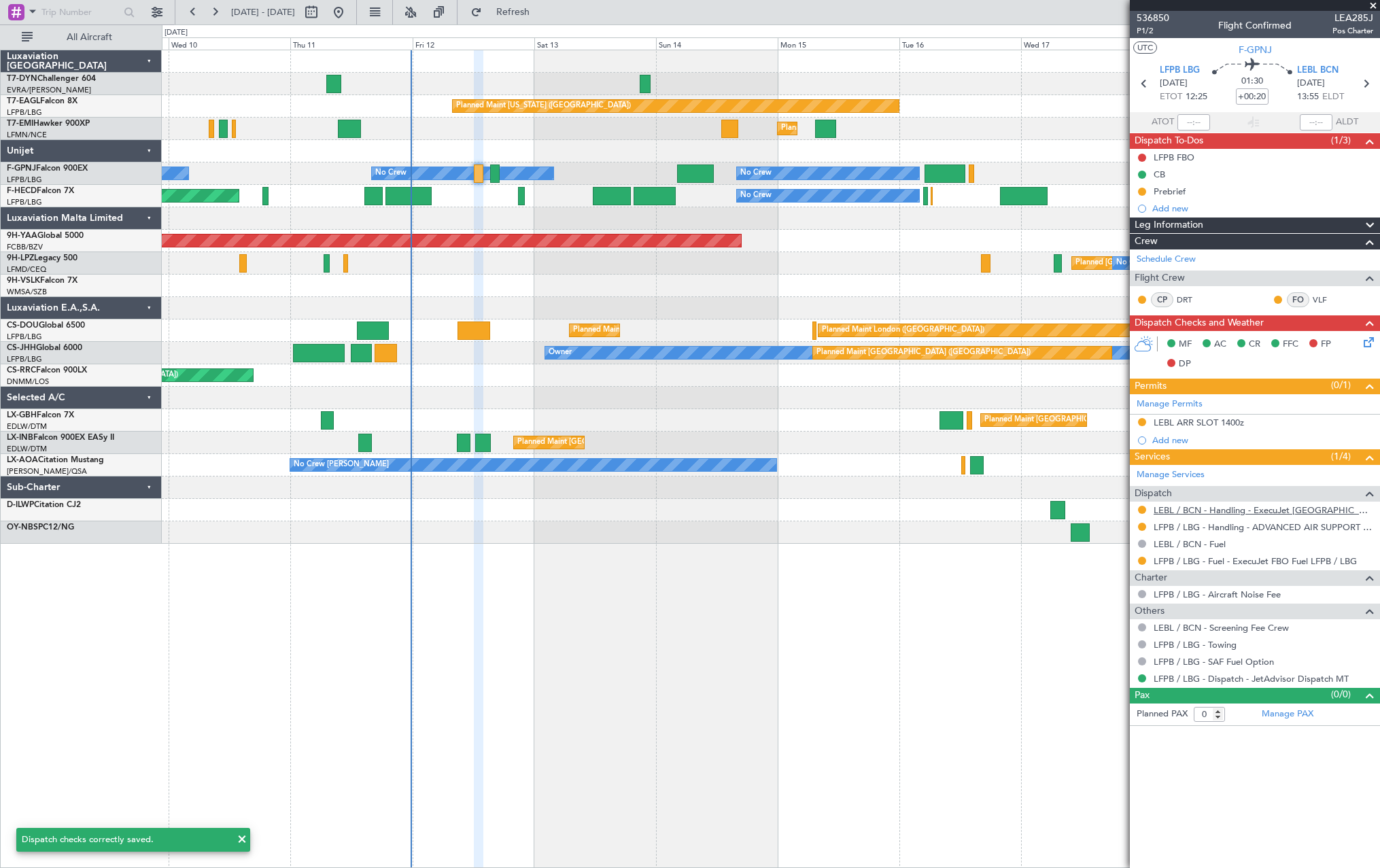
click at [1197, 510] on link "LEBL / BCN - Handling - ExecuJet [GEOGRAPHIC_DATA] [PERSON_NAME]/BCN" at bounding box center [1264, 510] width 219 height 12
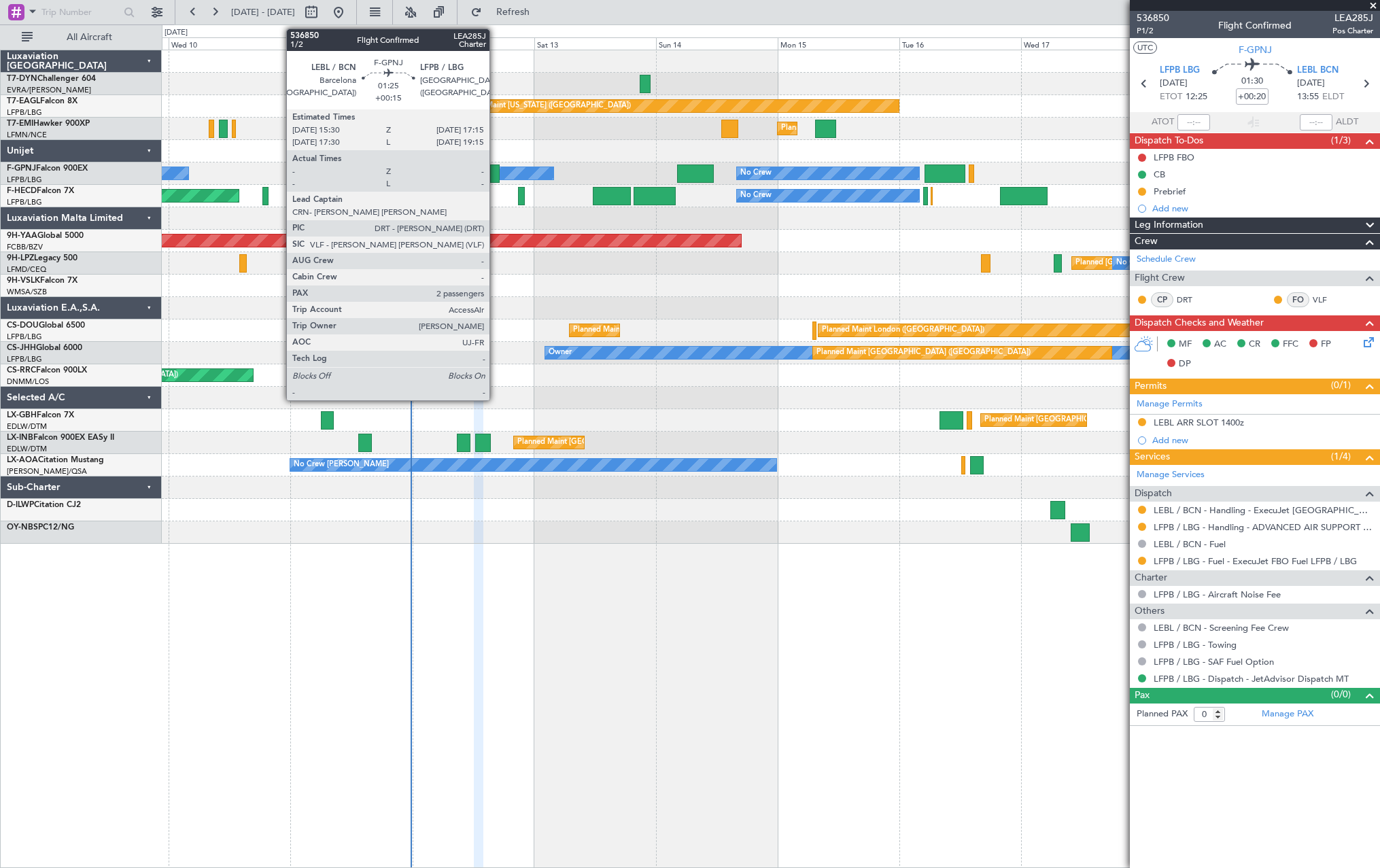
click at [495, 172] on div at bounding box center [495, 174] width 10 height 18
type input "+00:15"
type input "2"
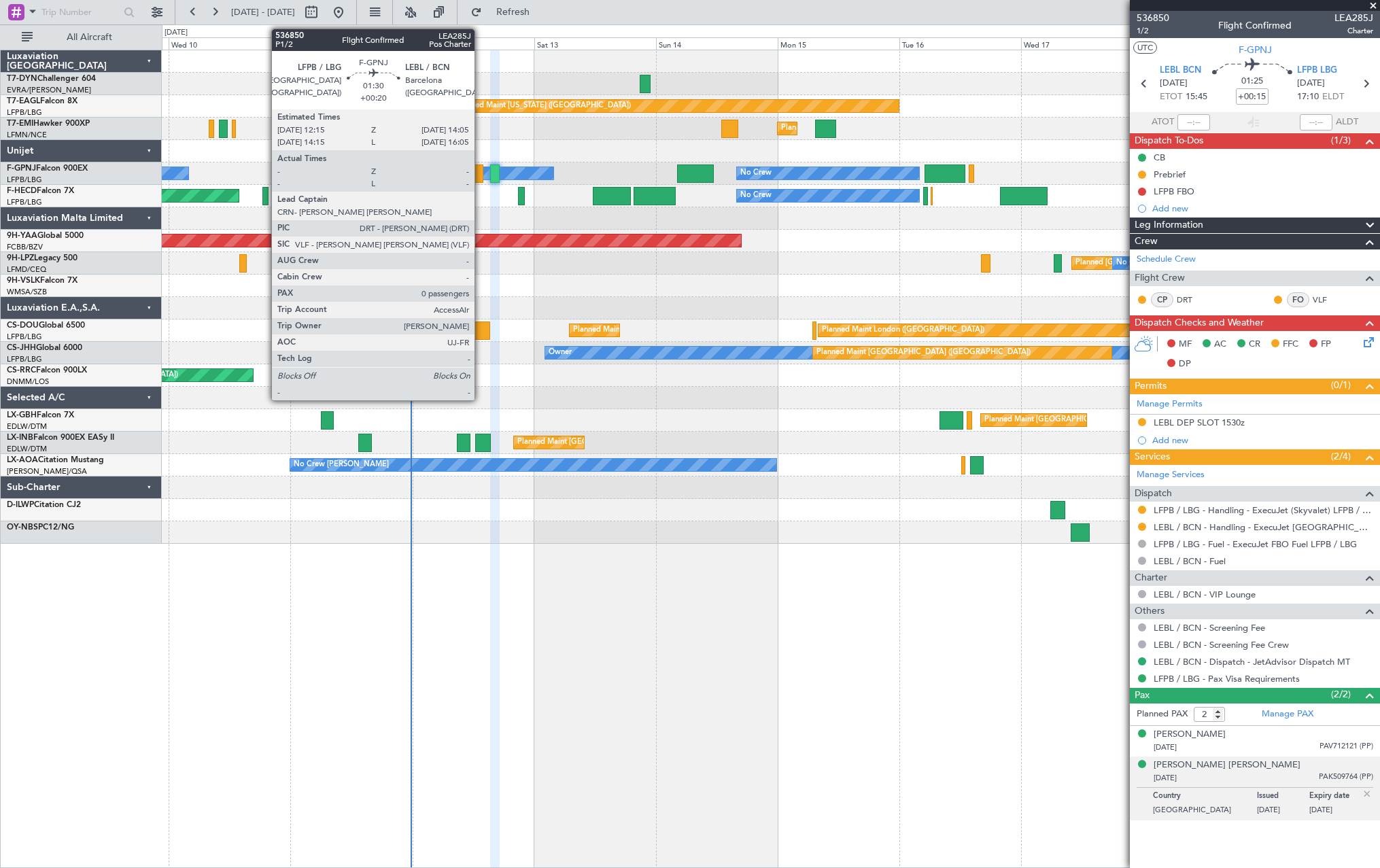
click at [481, 173] on div at bounding box center [479, 174] width 10 height 18
type input "+00:20"
type input "0"
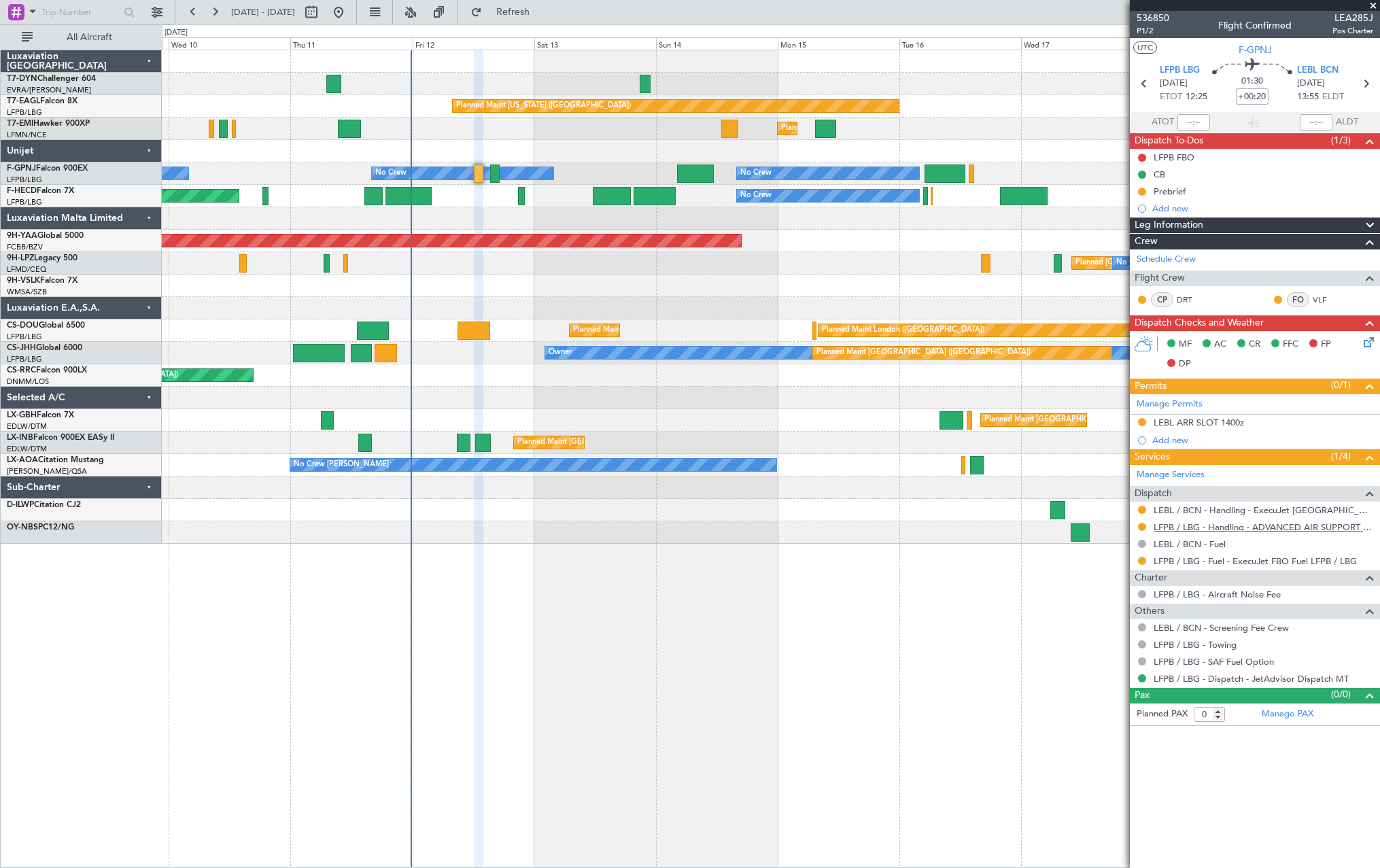
click at [1278, 523] on link "LFPB / LBG - Handling - ADVANCED AIR SUPPORT LFPB" at bounding box center [1264, 528] width 219 height 12
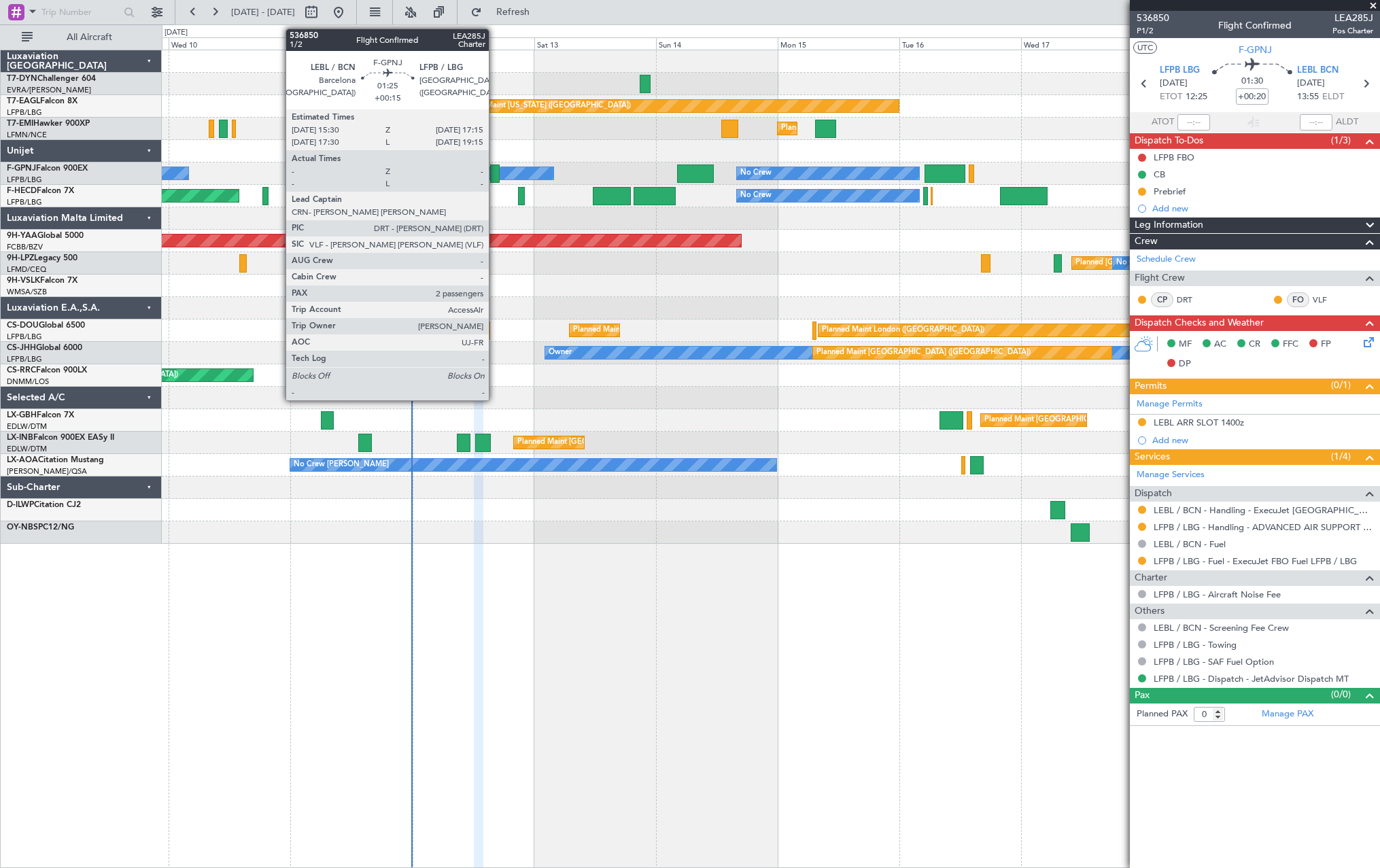
click at [495, 173] on div at bounding box center [495, 174] width 10 height 18
type input "+00:15"
type input "2"
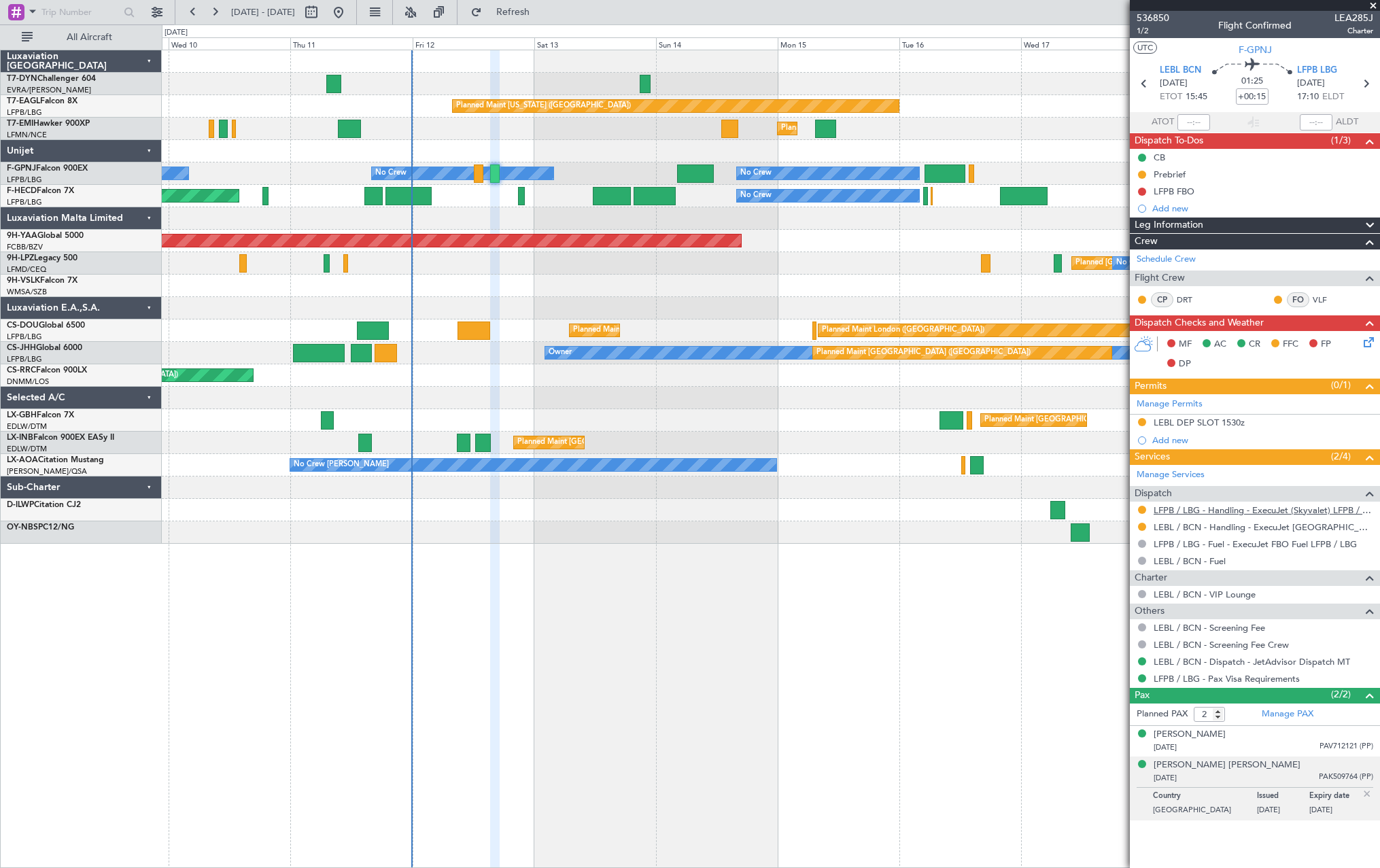
click at [1200, 511] on link "LFPB / LBG - Handling - ExecuJet (Skyvalet) LFPB / LBG" at bounding box center [1264, 510] width 219 height 12
click at [1372, 336] on icon at bounding box center [1366, 340] width 11 height 11
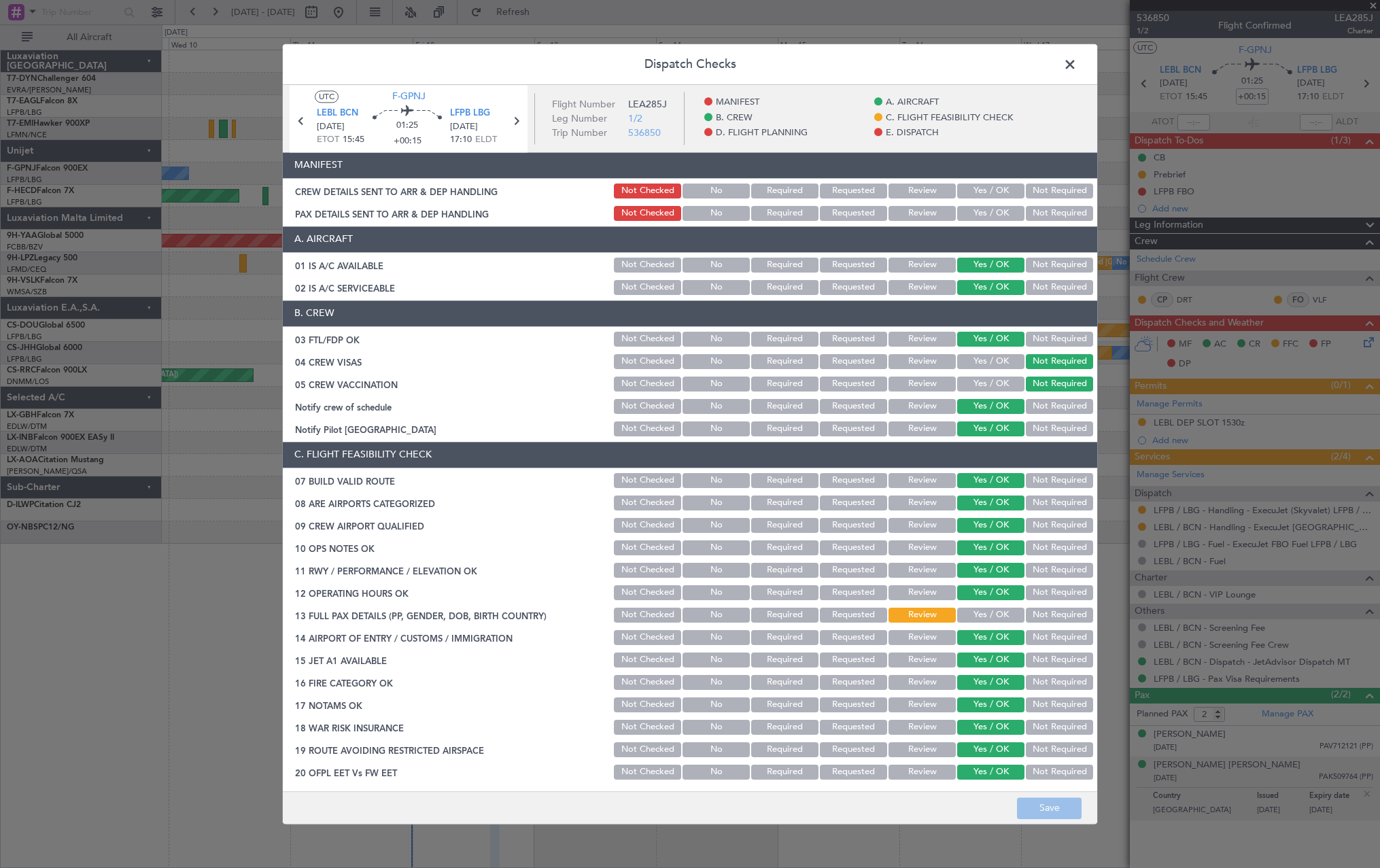
click at [975, 176] on header "MANIFEST" at bounding box center [690, 165] width 814 height 26
click at [979, 189] on button "Yes / OK" at bounding box center [991, 191] width 68 height 15
click at [975, 208] on button "Yes / OK" at bounding box center [991, 213] width 68 height 15
click at [1078, 803] on button "Save" at bounding box center [1049, 808] width 64 height 21
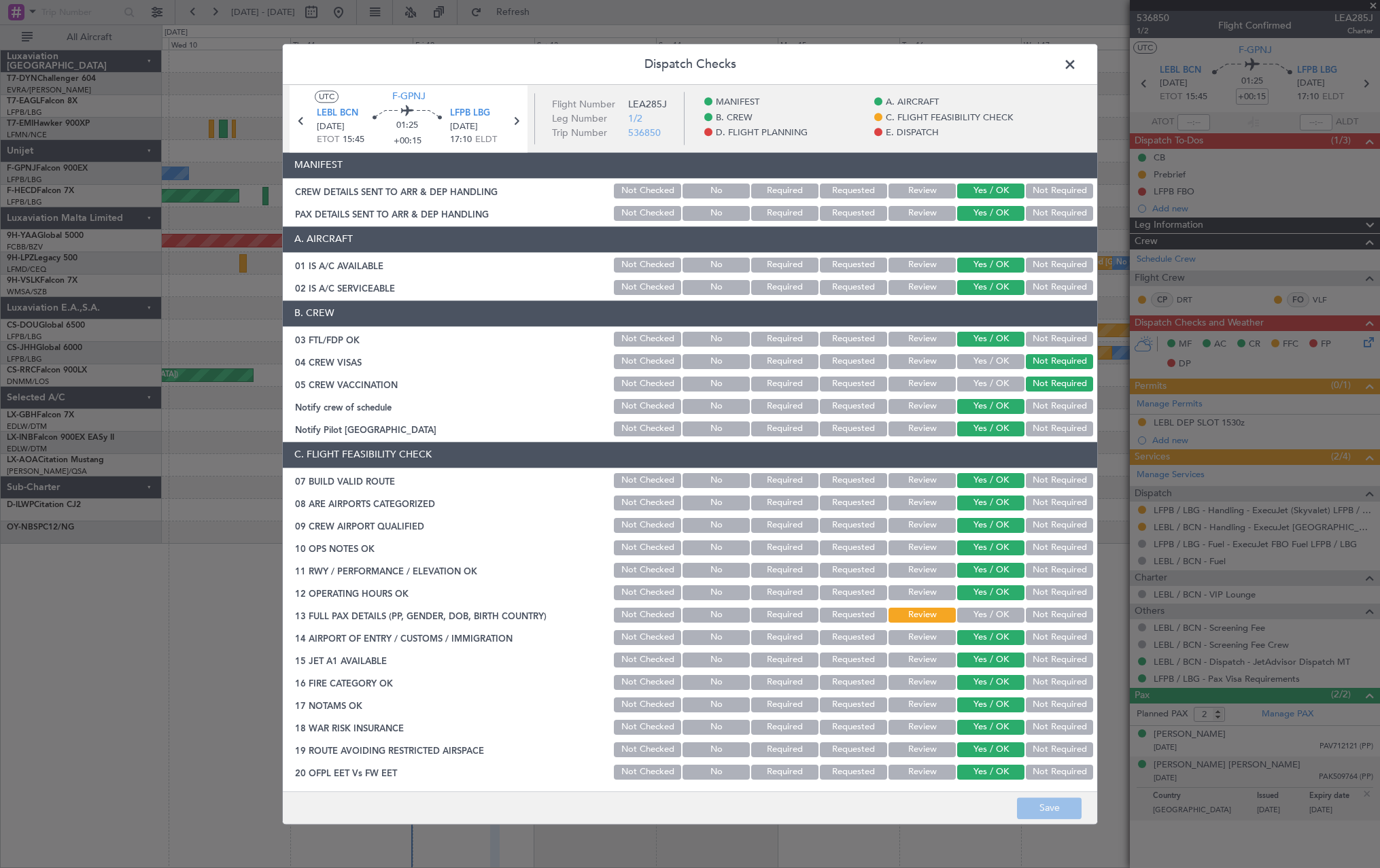
click at [1077, 64] on span at bounding box center [1077, 68] width 0 height 27
click at [1073, 64] on div at bounding box center [770, 61] width 1218 height 22
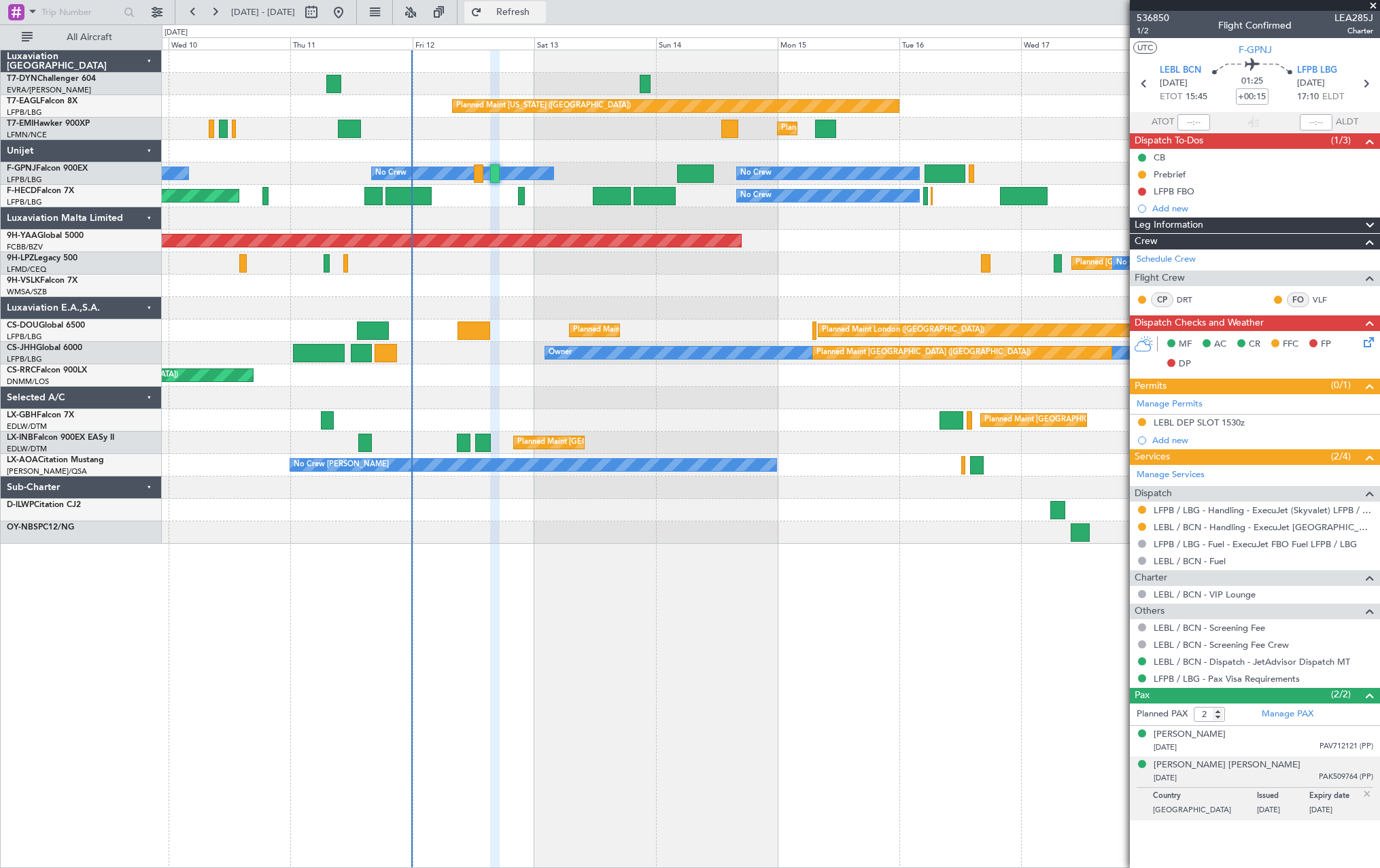
click at [542, 7] on span "Refresh" at bounding box center [513, 12] width 57 height 10
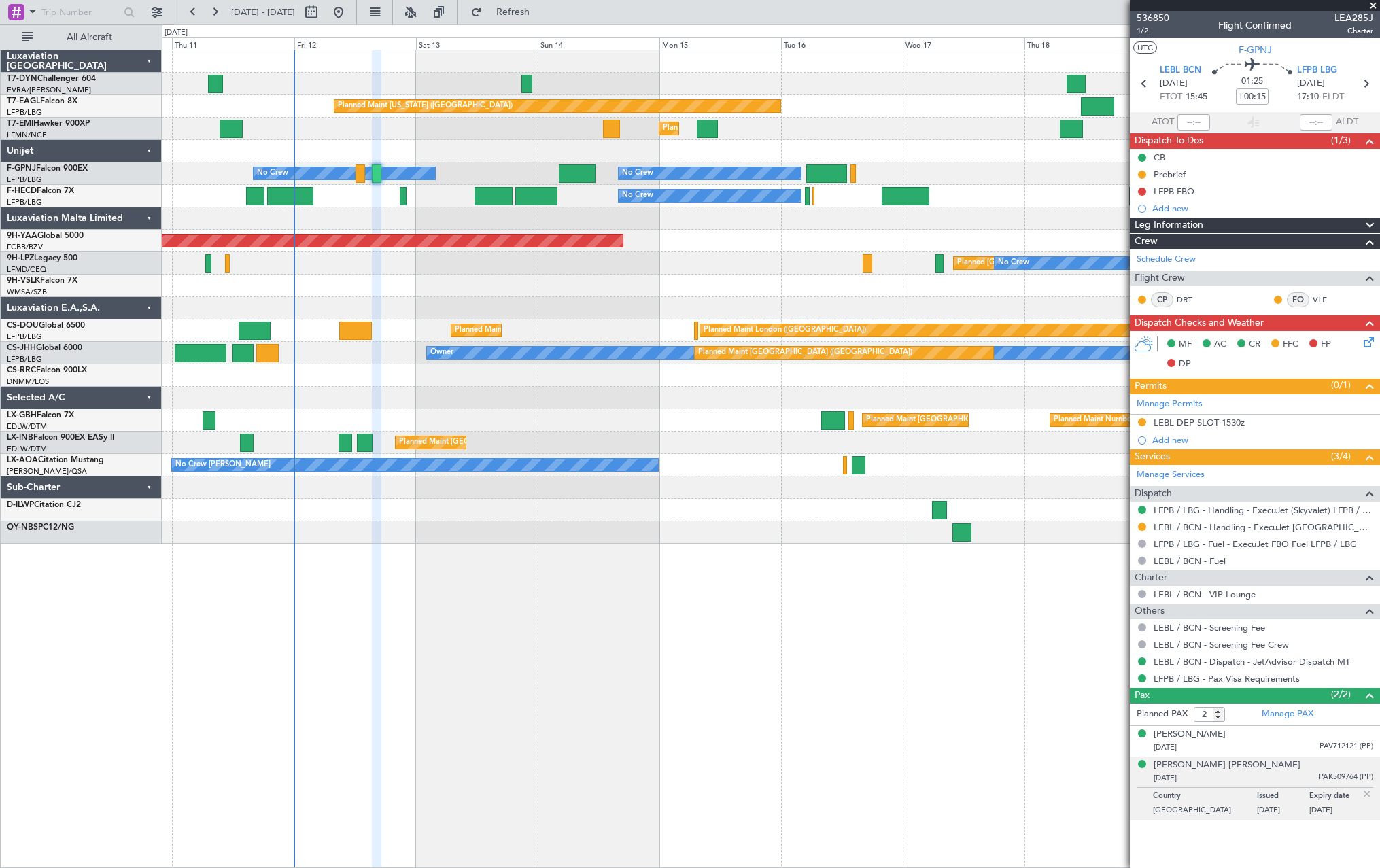
click at [716, 320] on div "Planned Maint [US_STATE] ([GEOGRAPHIC_DATA]) Planned Maint [GEOGRAPHIC_DATA] Pl…" at bounding box center [770, 297] width 1218 height 494
